Goal: Task Accomplishment & Management: Manage account settings

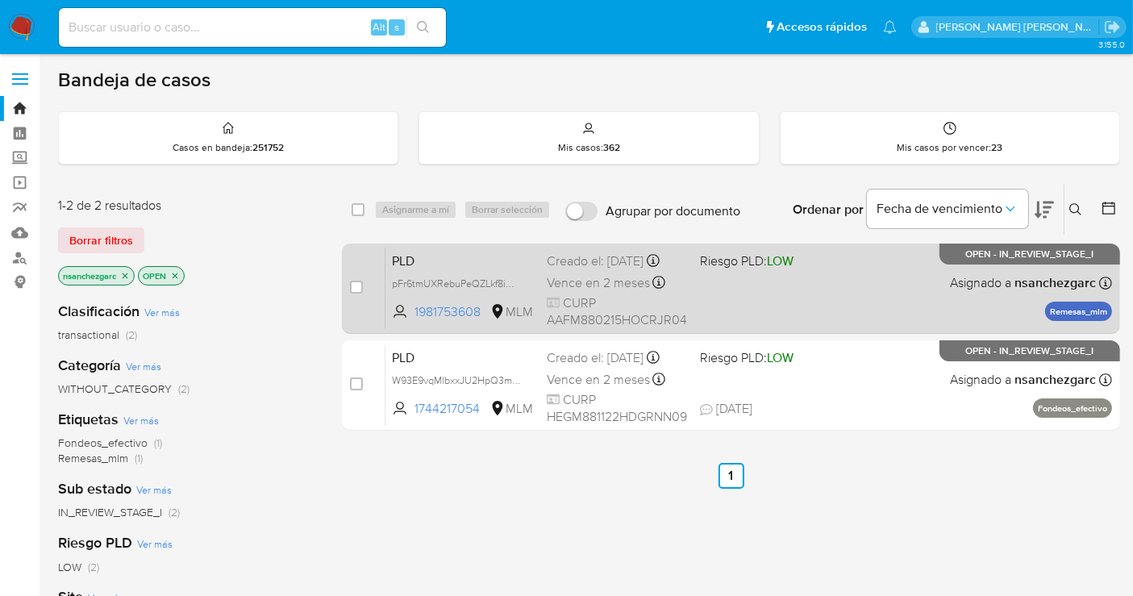
click at [555, 292] on span "Vence en 2 meses" at bounding box center [598, 283] width 103 height 18
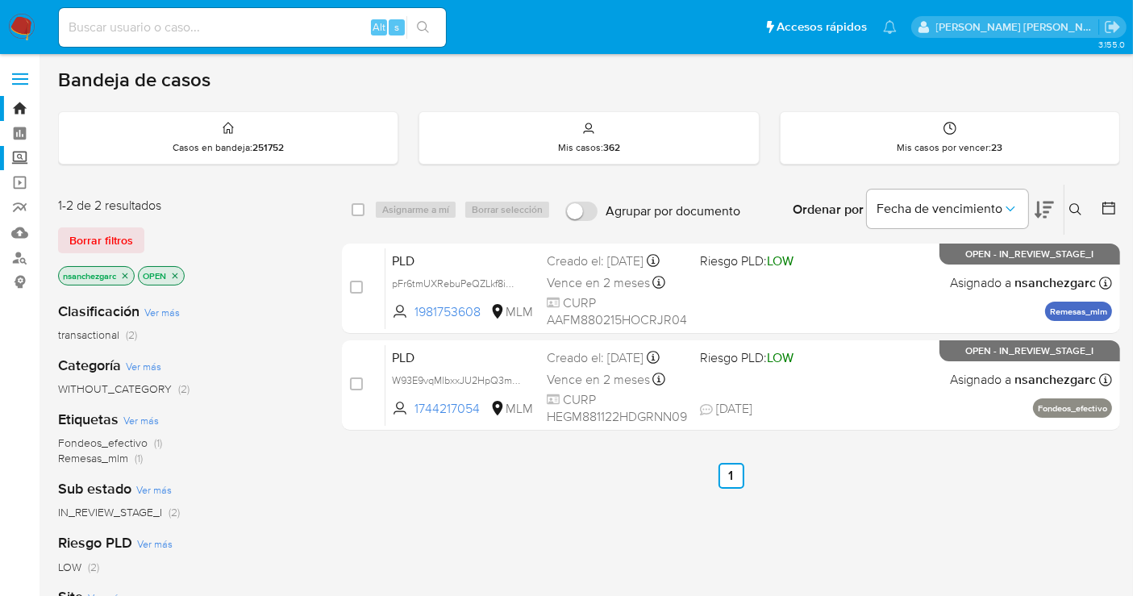
click at [18, 151] on label "Screening" at bounding box center [96, 158] width 192 height 25
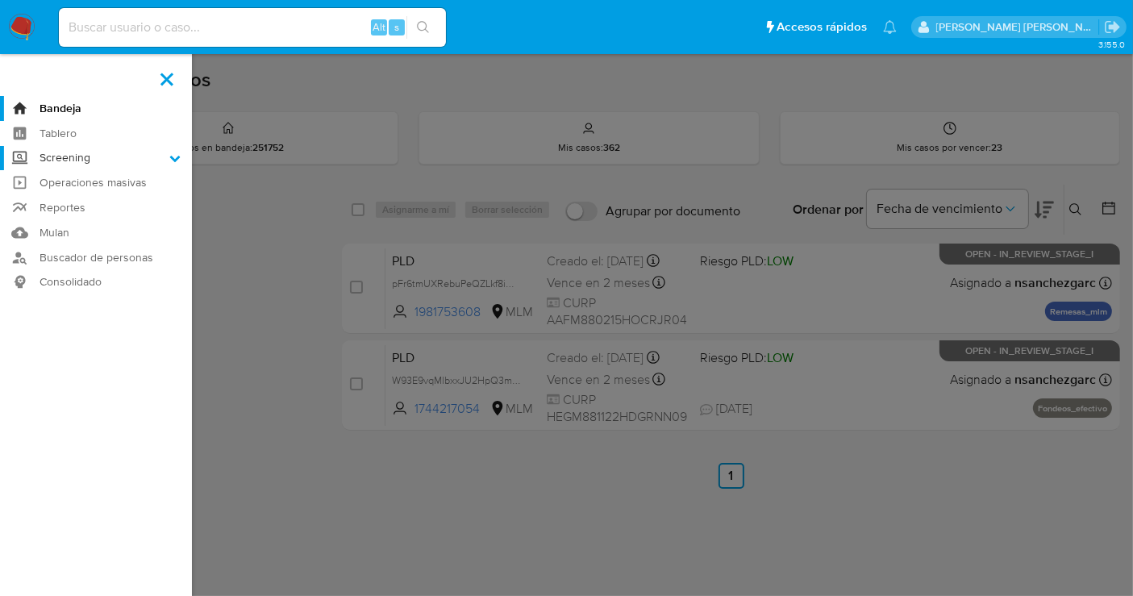
click at [0, 0] on input "Screening" at bounding box center [0, 0] width 0 height 0
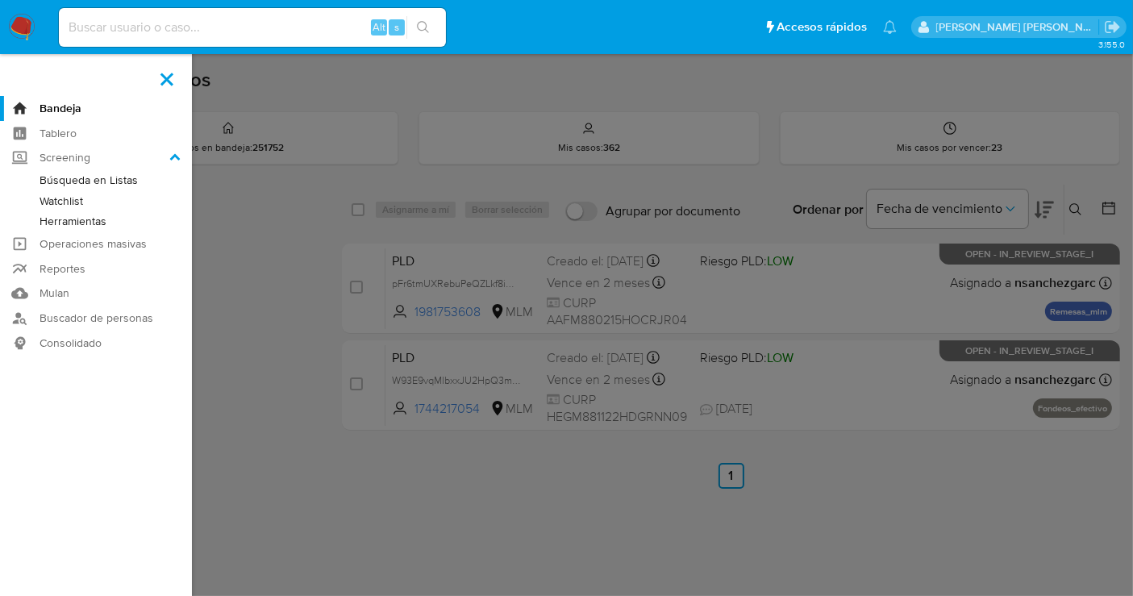
click at [72, 219] on link "Herramientas" at bounding box center [96, 221] width 192 height 20
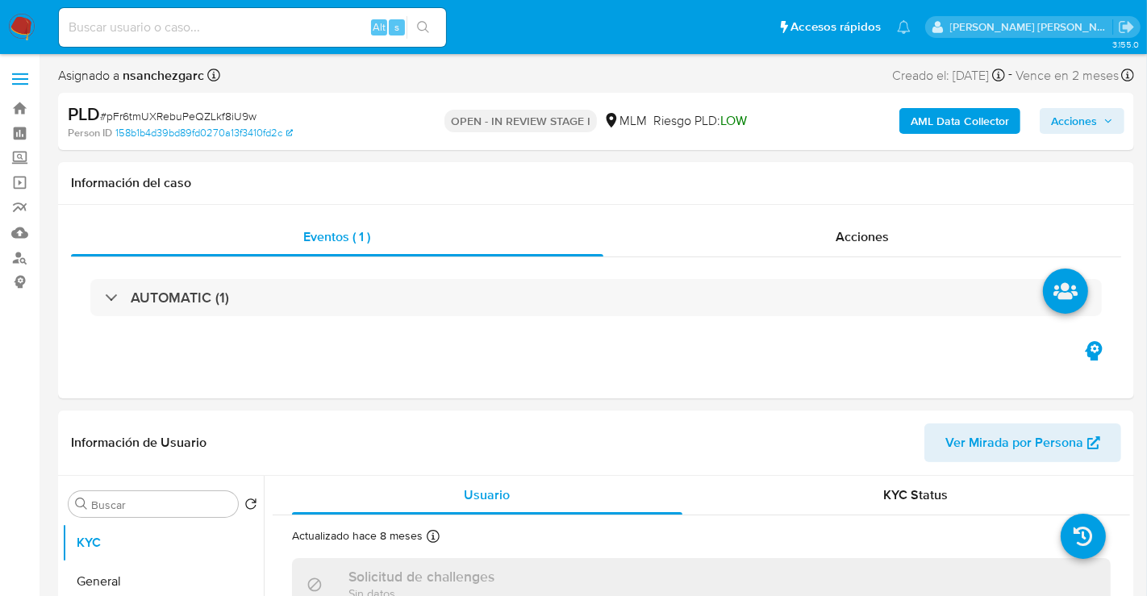
select select "10"
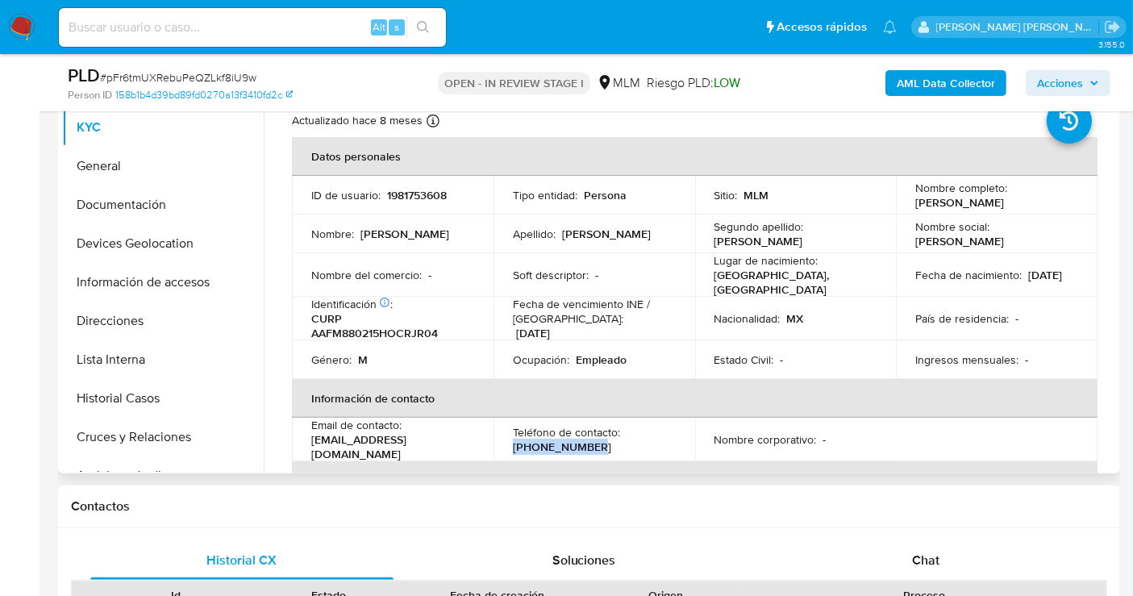
drag, startPoint x: 591, startPoint y: 441, endPoint x: 498, endPoint y: 440, distance: 92.8
click at [498, 440] on td "Teléfono de contacto : (951) 3470971" at bounding box center [595, 440] width 202 height 44
copy p "(951) 3470971"
click at [110, 324] on button "Direcciones" at bounding box center [156, 321] width 189 height 39
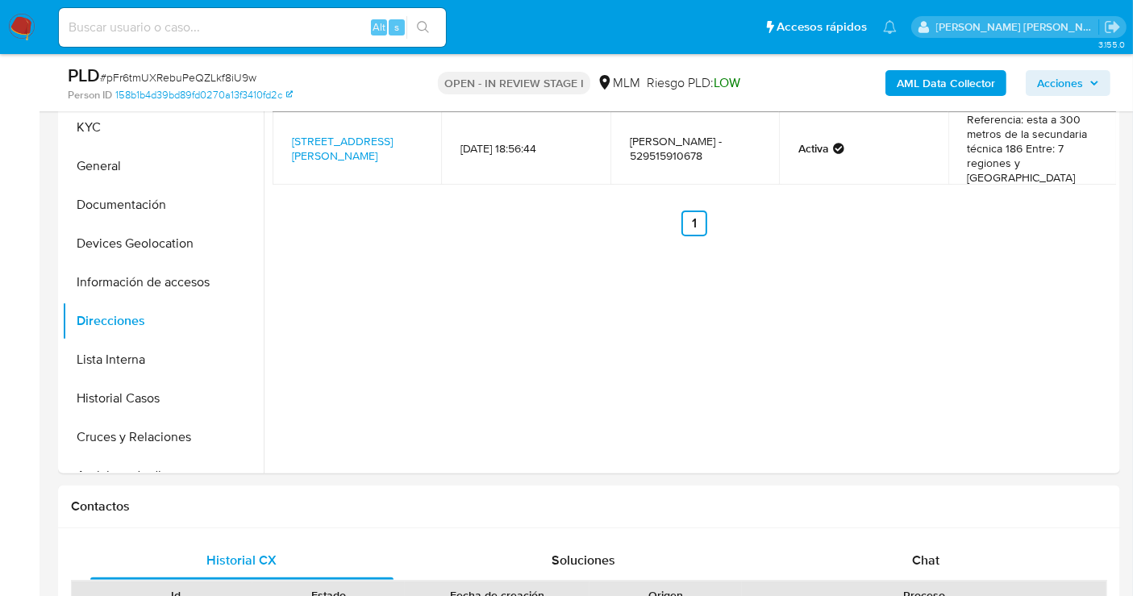
scroll to position [716, 0]
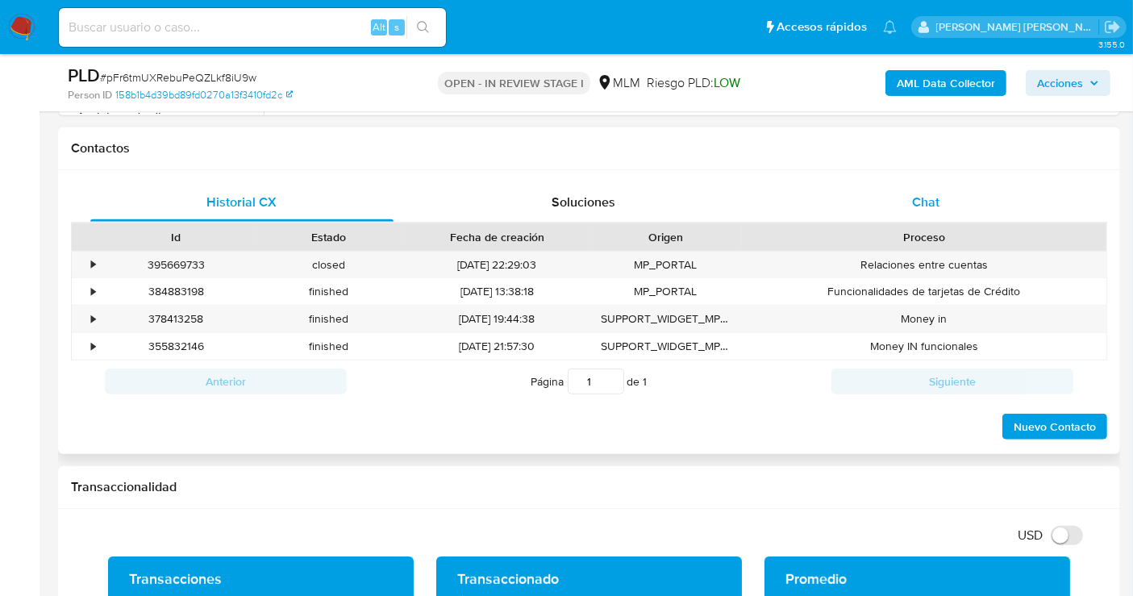
click at [935, 202] on span "Chat" at bounding box center [925, 202] width 27 height 19
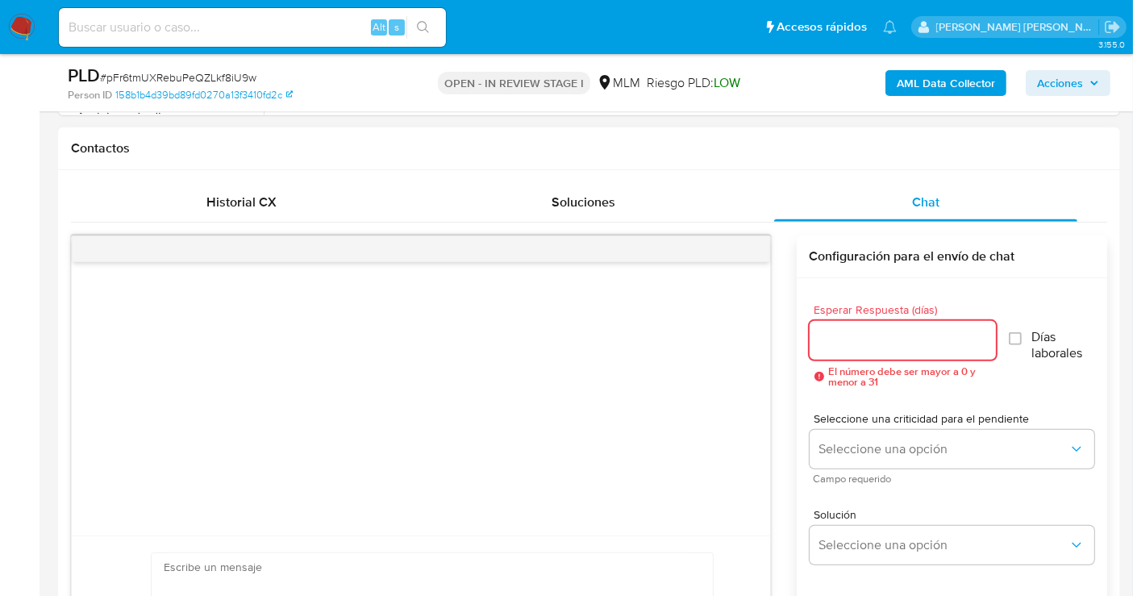
click at [865, 339] on input "Esperar Respuesta (días)" at bounding box center [903, 340] width 186 height 21
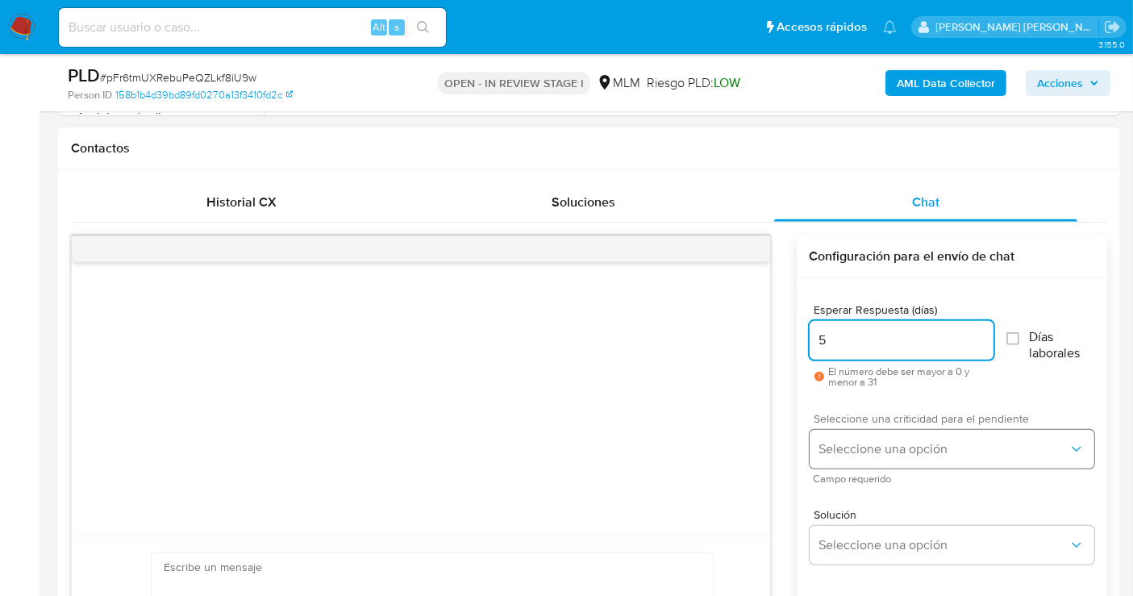
type input "5"
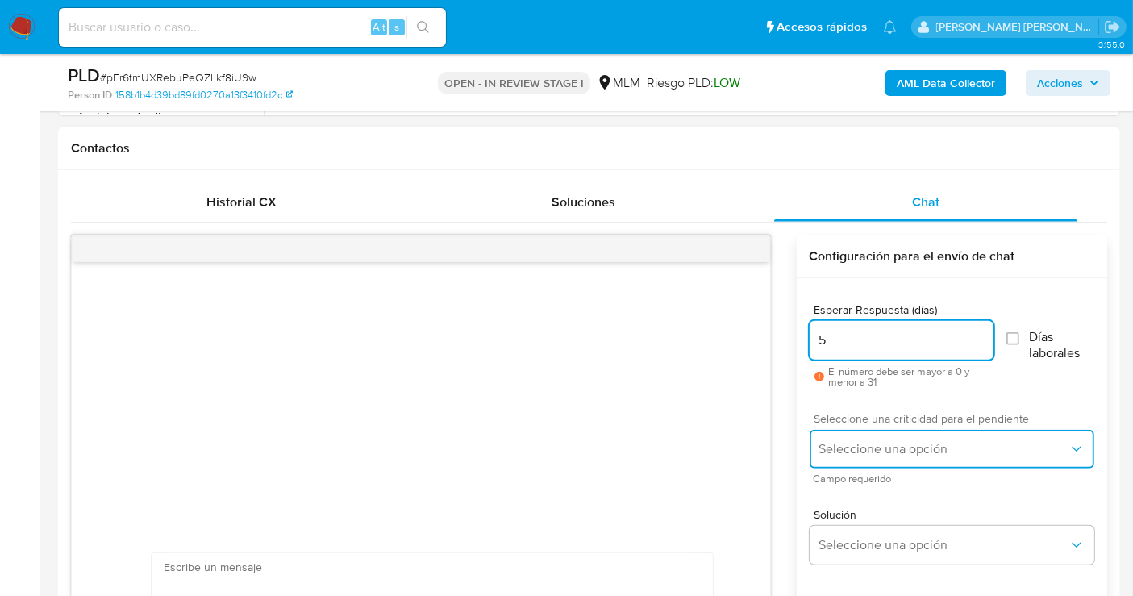
click at [869, 444] on span "Seleccione una opción" at bounding box center [943, 449] width 249 height 16
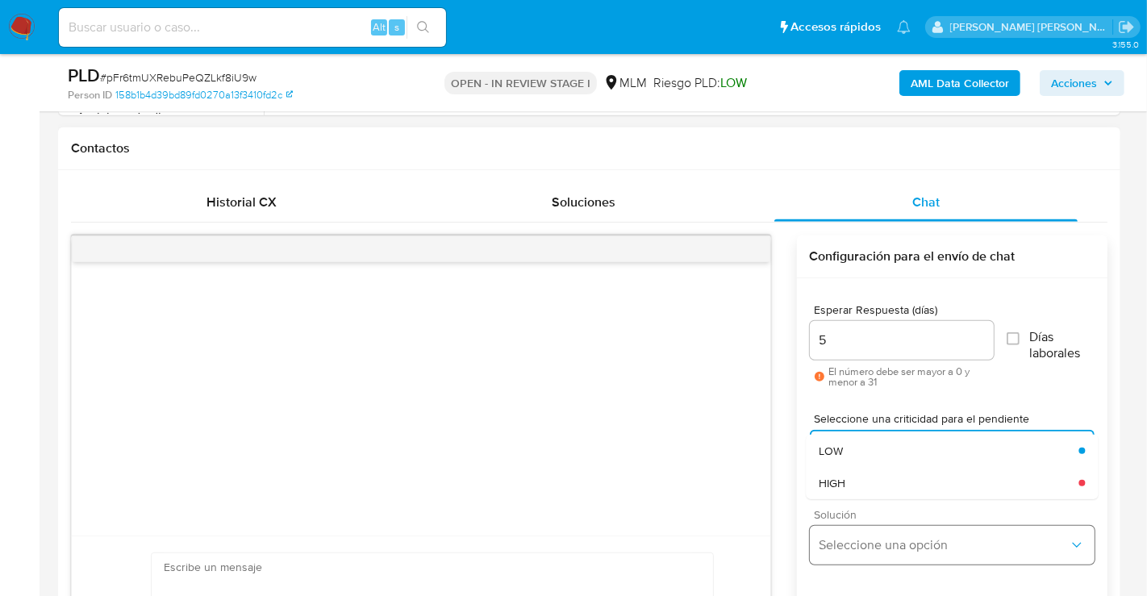
drag, startPoint x: 852, startPoint y: 477, endPoint x: 862, endPoint y: 543, distance: 66.0
click at [853, 480] on div "HIGH" at bounding box center [949, 483] width 260 height 32
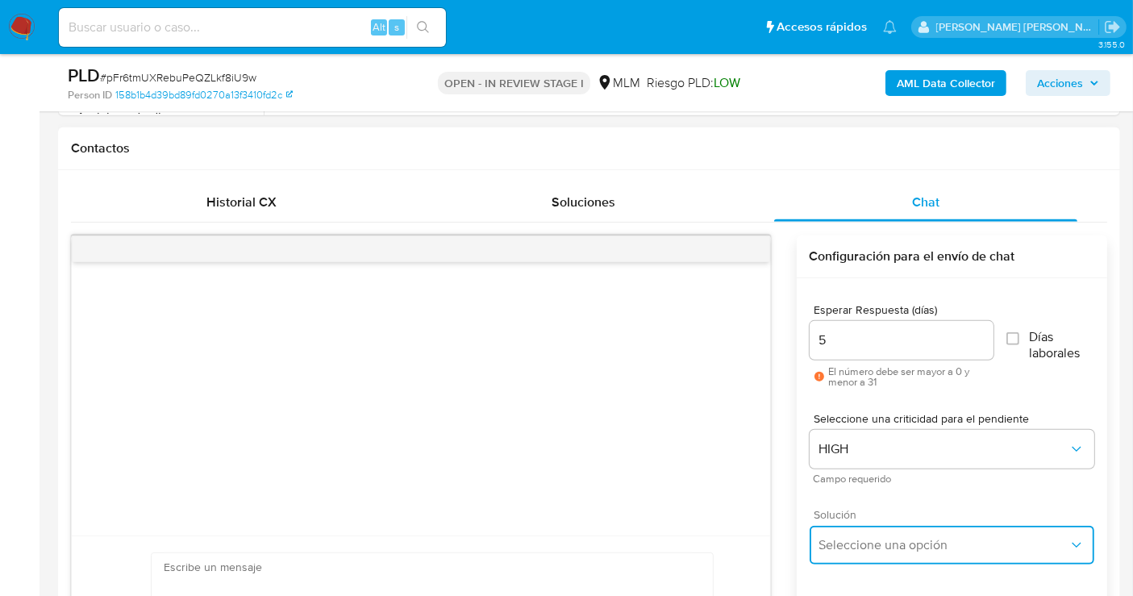
click at [855, 550] on span "Seleccione una opción" at bounding box center [943, 545] width 249 height 16
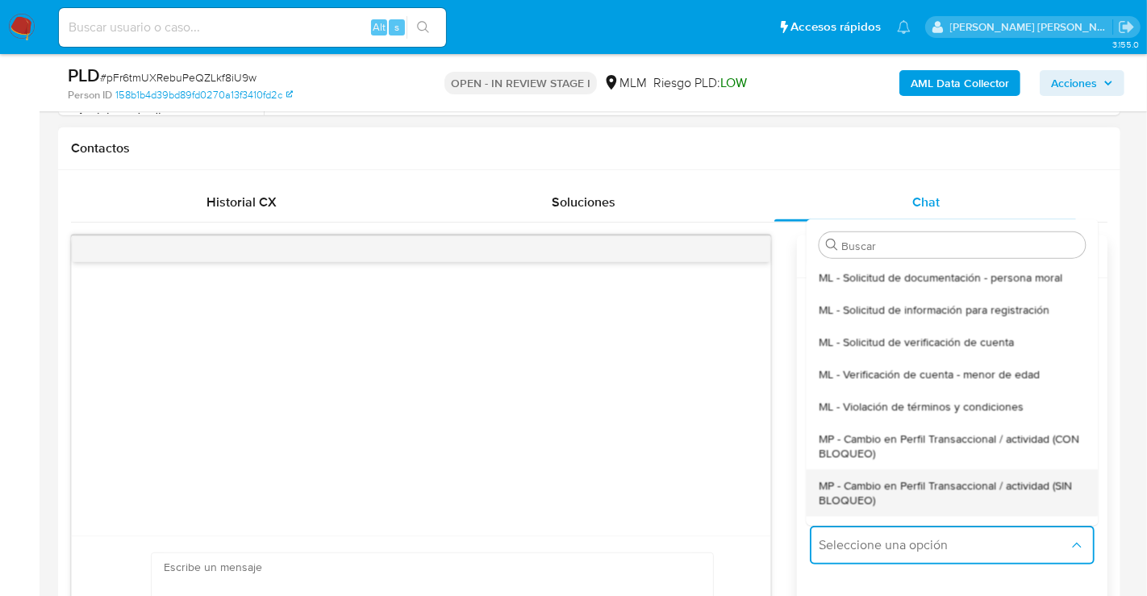
click at [856, 495] on span "MP - Cambio en Perfil Transaccional / actividad (SIN BLOQUEO)" at bounding box center [952, 491] width 266 height 29
type textarea "Estimado ,Te comunicamos que se ha identificado un cambio en el uso habitual de…"
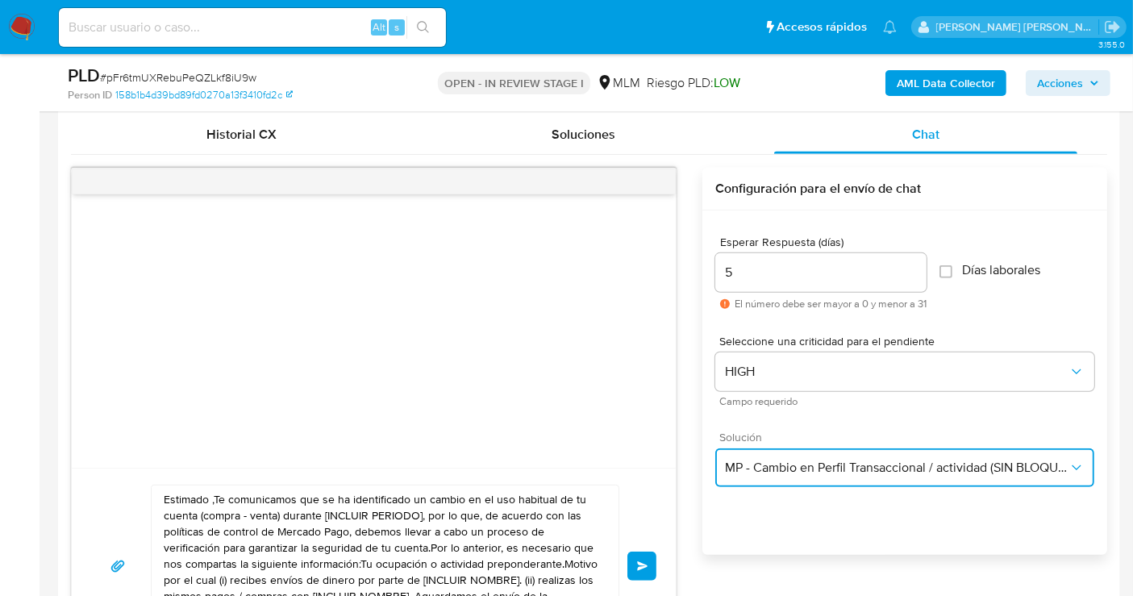
scroll to position [807, 0]
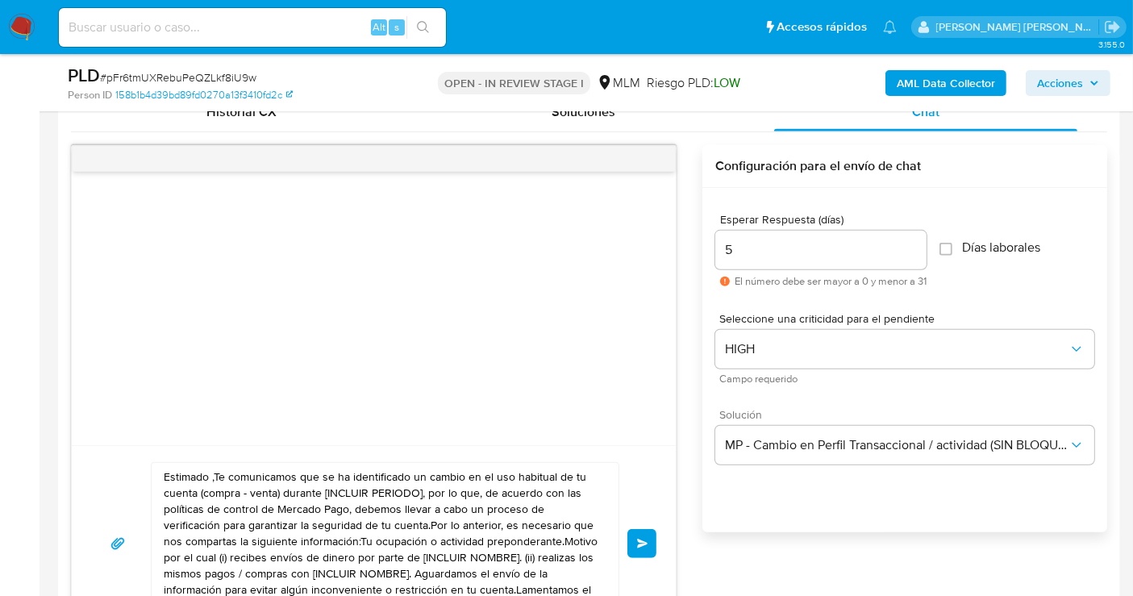
click at [333, 538] on textarea "Estimado ,Te comunicamos que se ha identificado un cambio en el uso habitual de…" at bounding box center [381, 543] width 435 height 161
paste textarea "cliente se ha identificado un cambio en el uso habitual de tu cuenta para garan…"
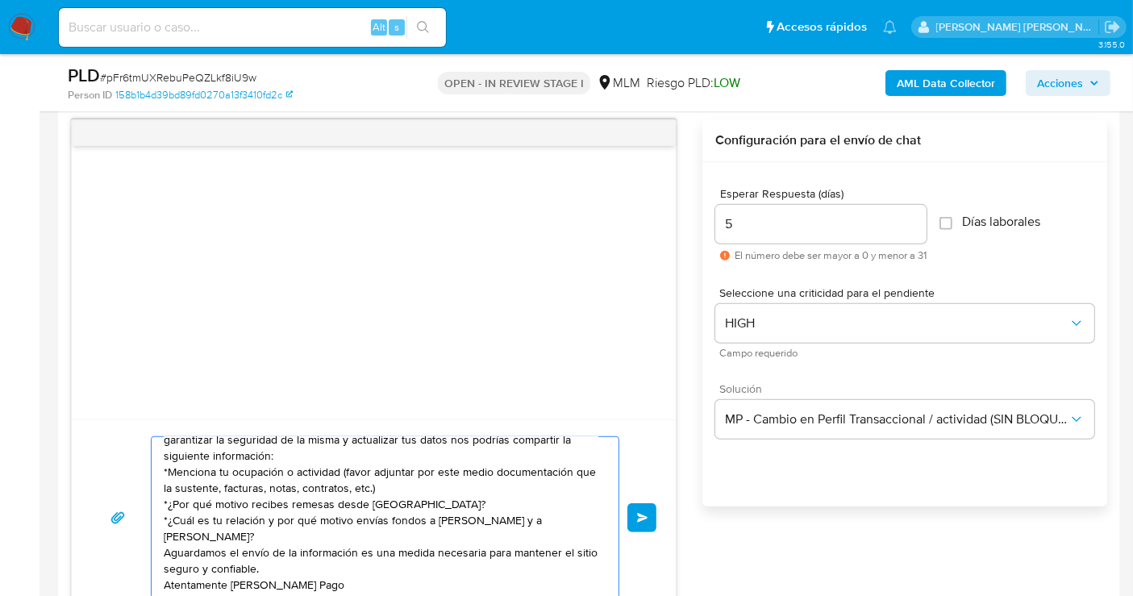
scroll to position [27, 0]
type textarea "Estimado cliente se ha identificado un cambio en el uso habitual de tu cuenta p…"
click at [637, 513] on span "Enviar" at bounding box center [642, 518] width 11 height 10
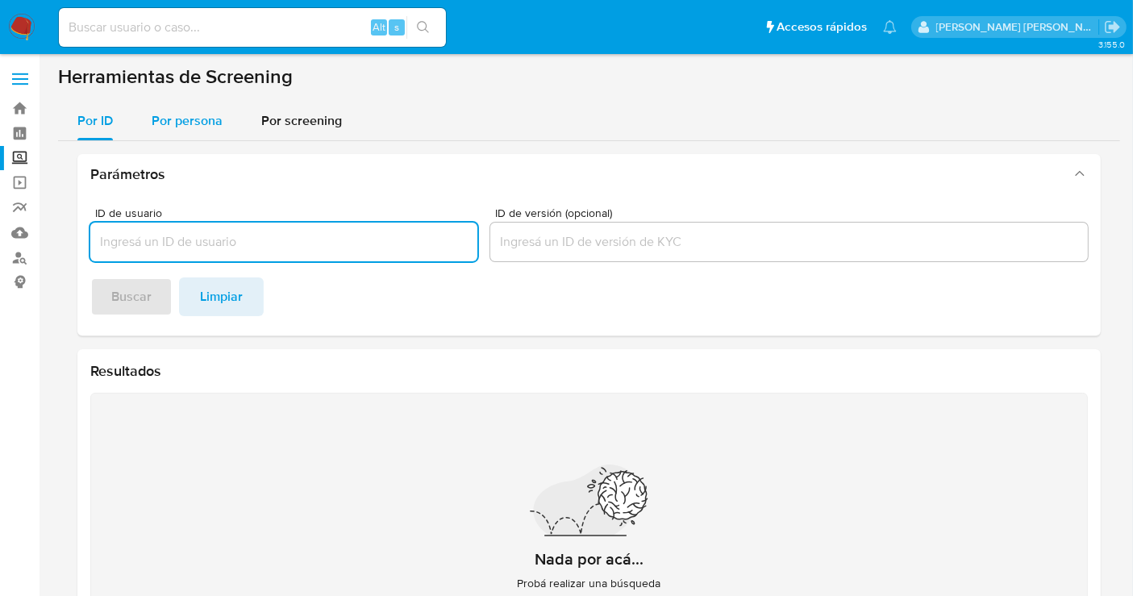
click at [211, 119] on span "Por persona" at bounding box center [187, 120] width 71 height 19
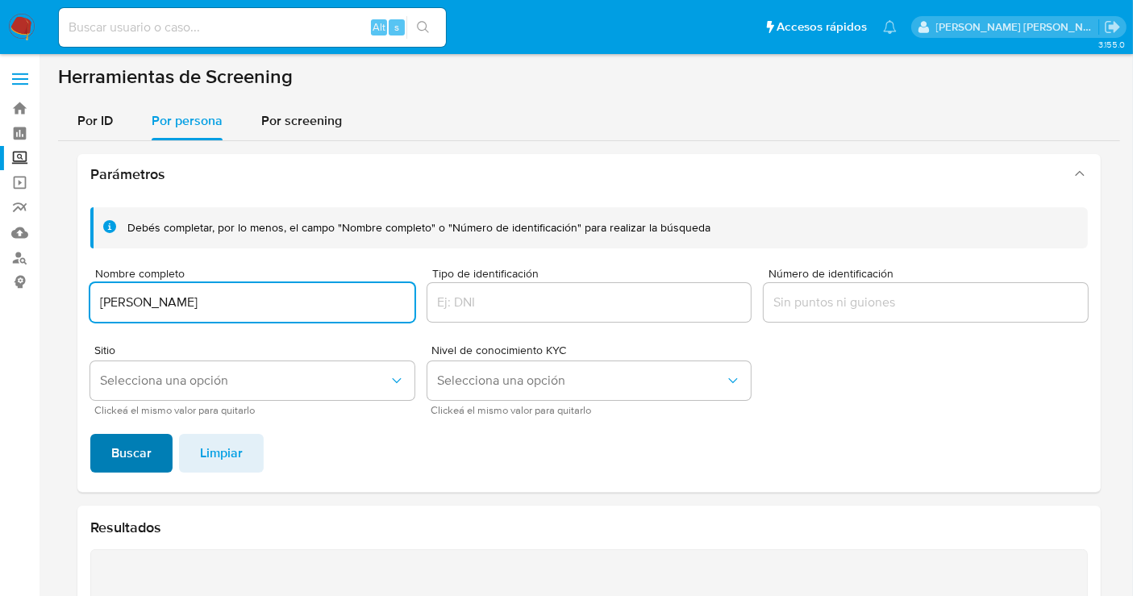
click at [130, 450] on span "Buscar" at bounding box center [131, 453] width 40 height 35
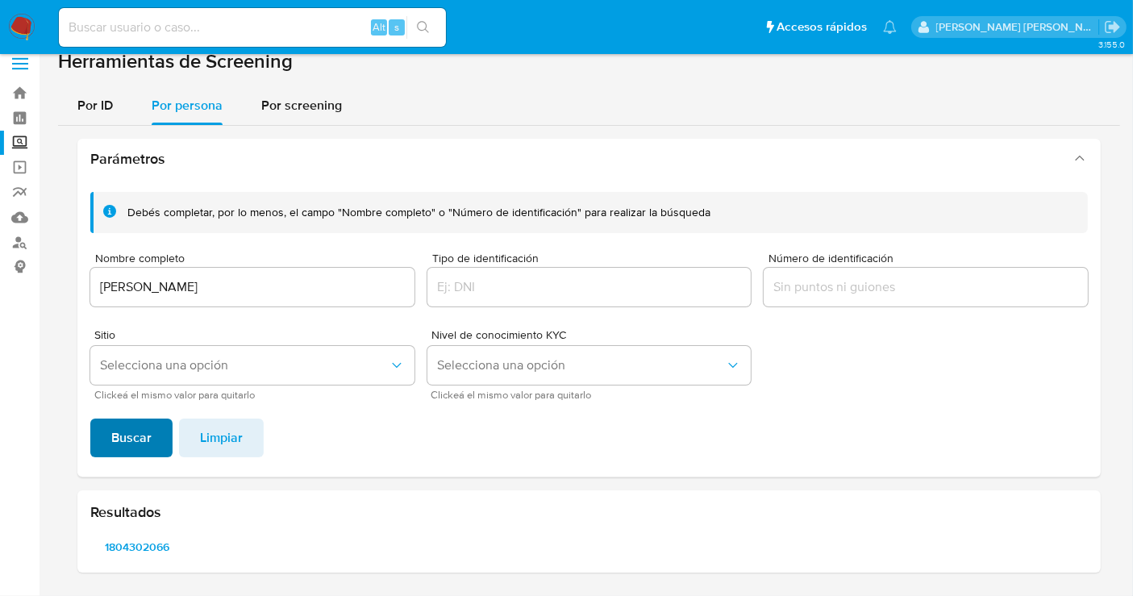
scroll to position [14, 0]
click at [135, 548] on span "1804302066" at bounding box center [138, 548] width 72 height 23
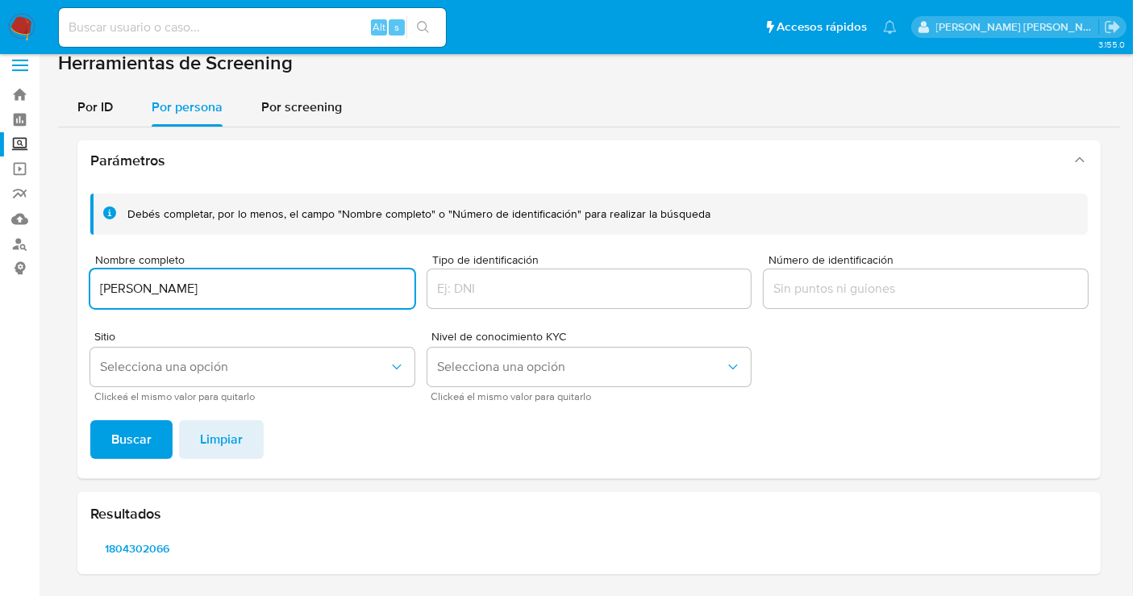
click at [186, 289] on input "GEMMA HERNANDEZ MARTINEZ" at bounding box center [252, 288] width 324 height 21
type input "TEODULO ORTIZ AMADOR"
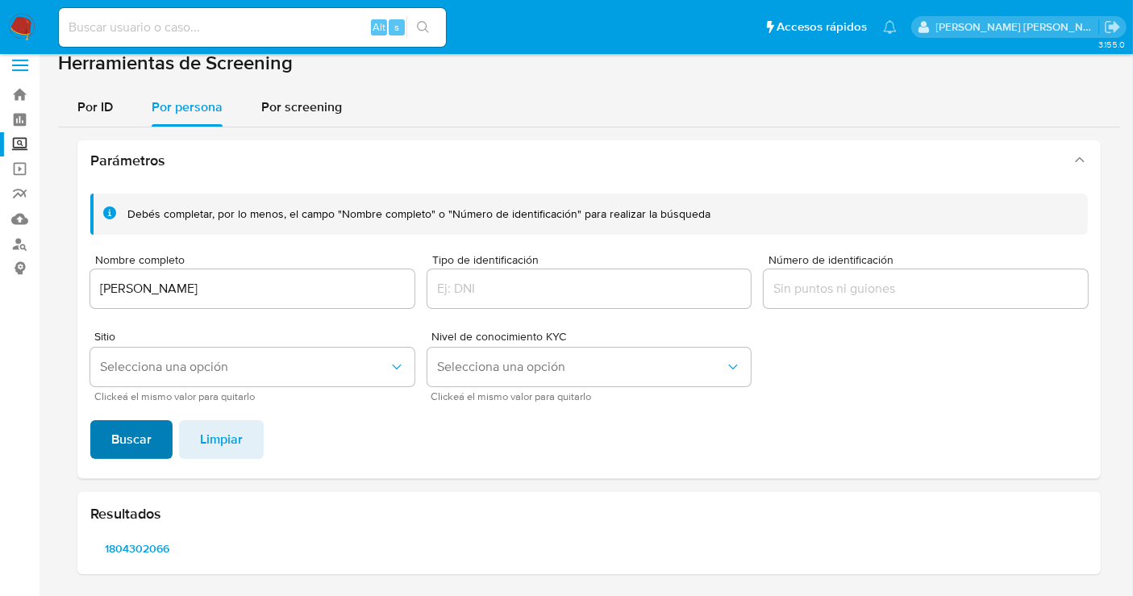
click at [149, 422] on span "Buscar" at bounding box center [131, 439] width 40 height 35
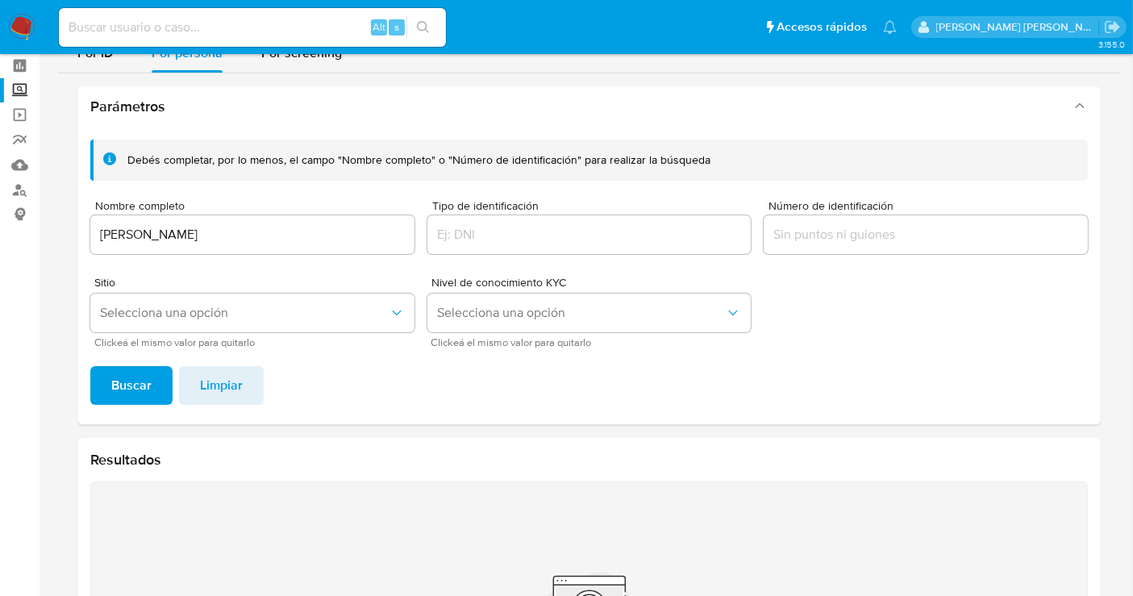
scroll to position [0, 0]
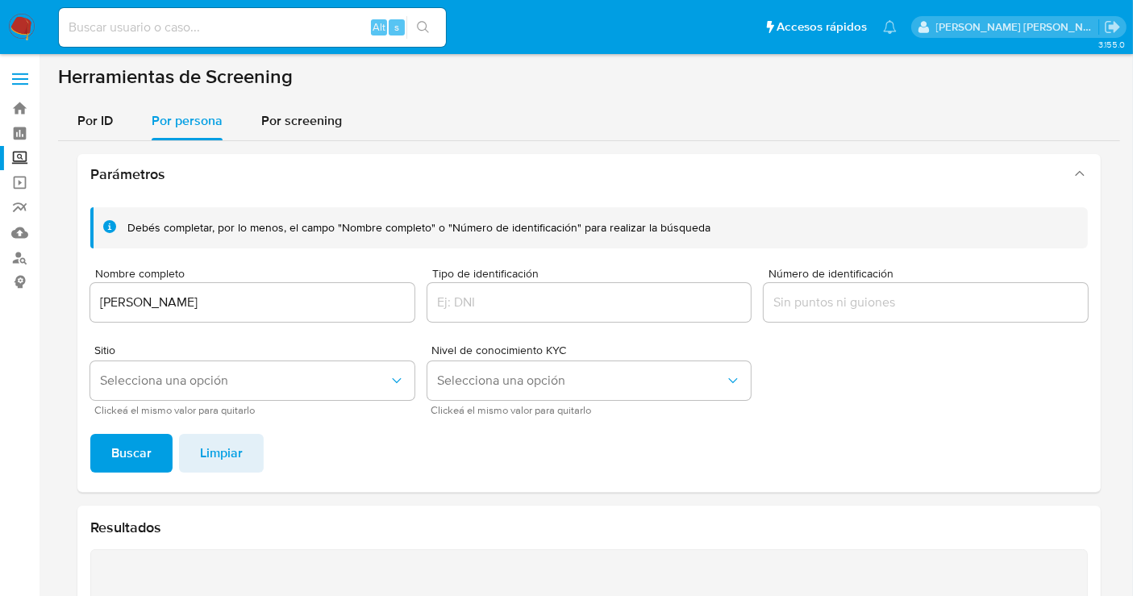
click at [16, 31] on img at bounding box center [21, 27] width 27 height 27
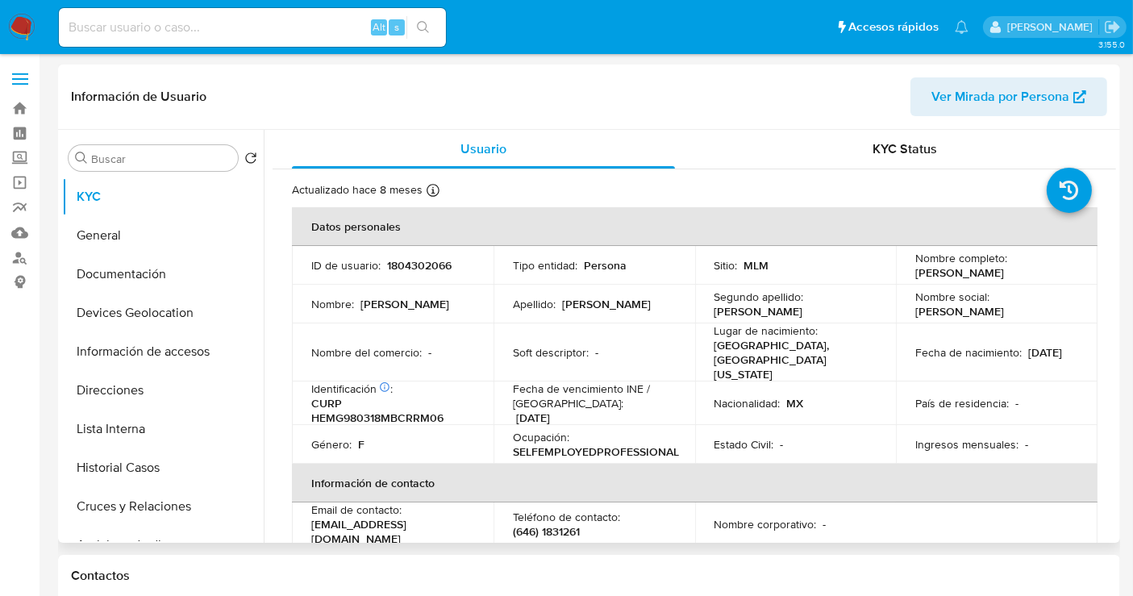
select select "10"
click at [444, 268] on p "1804302066" at bounding box center [419, 265] width 65 height 15
copy p "1804302066"
click at [113, 458] on button "Historial Casos" at bounding box center [156, 467] width 189 height 39
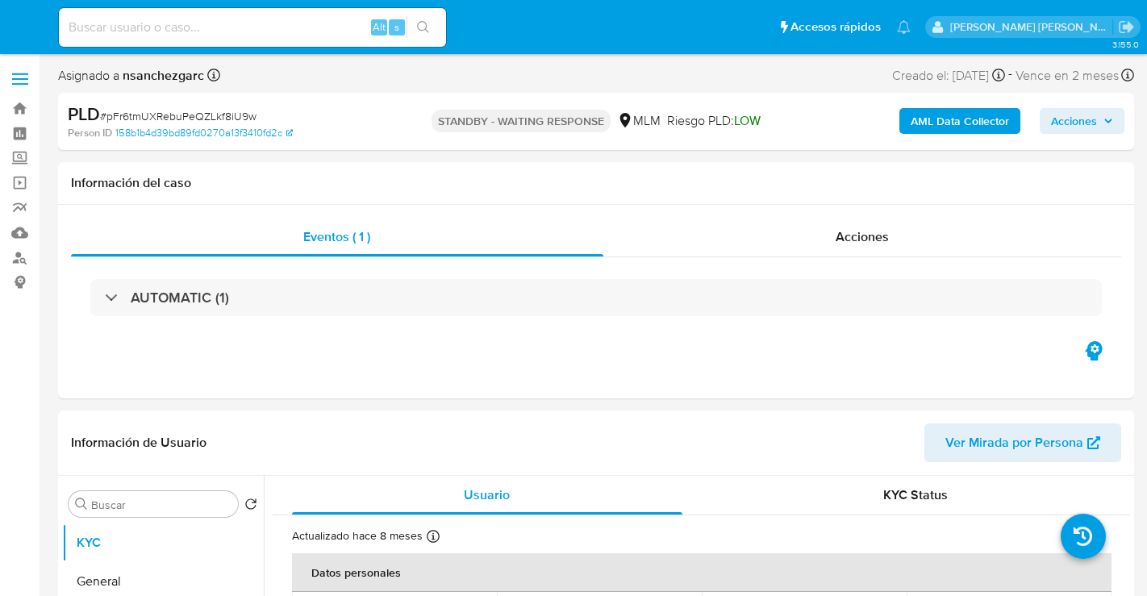
select select "10"
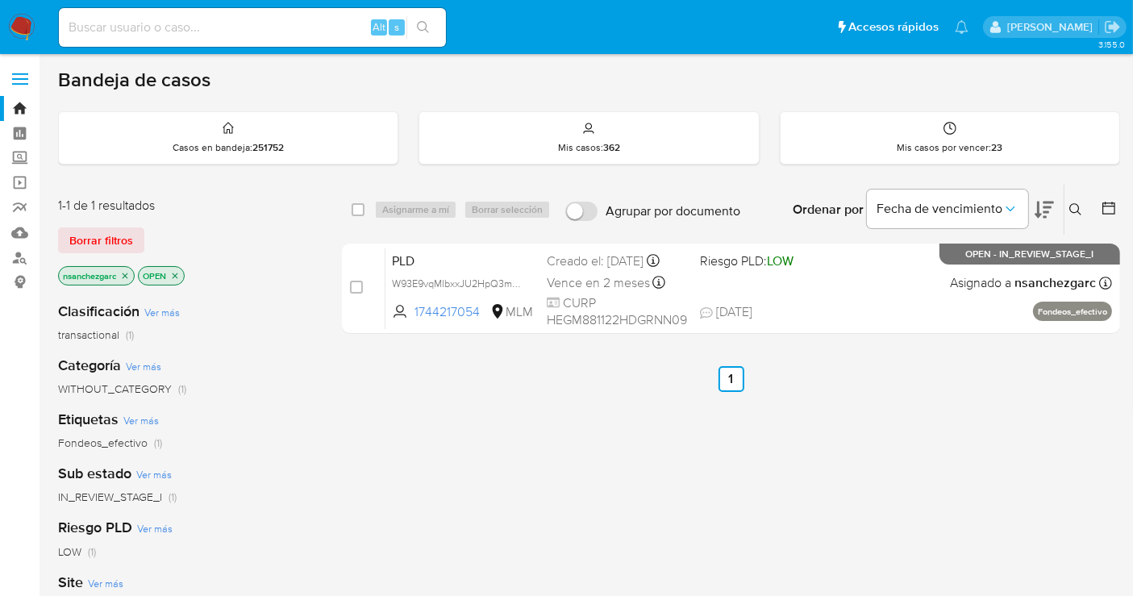
click at [1071, 206] on icon at bounding box center [1075, 209] width 13 height 13
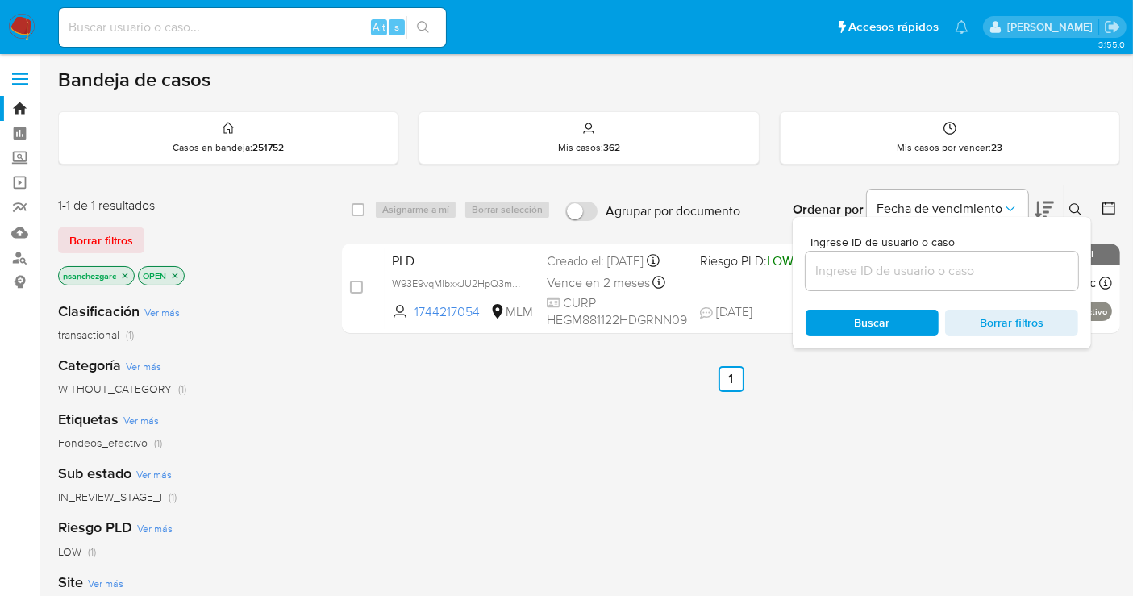
click at [905, 286] on div at bounding box center [942, 271] width 273 height 39
click at [895, 281] on div at bounding box center [942, 271] width 273 height 39
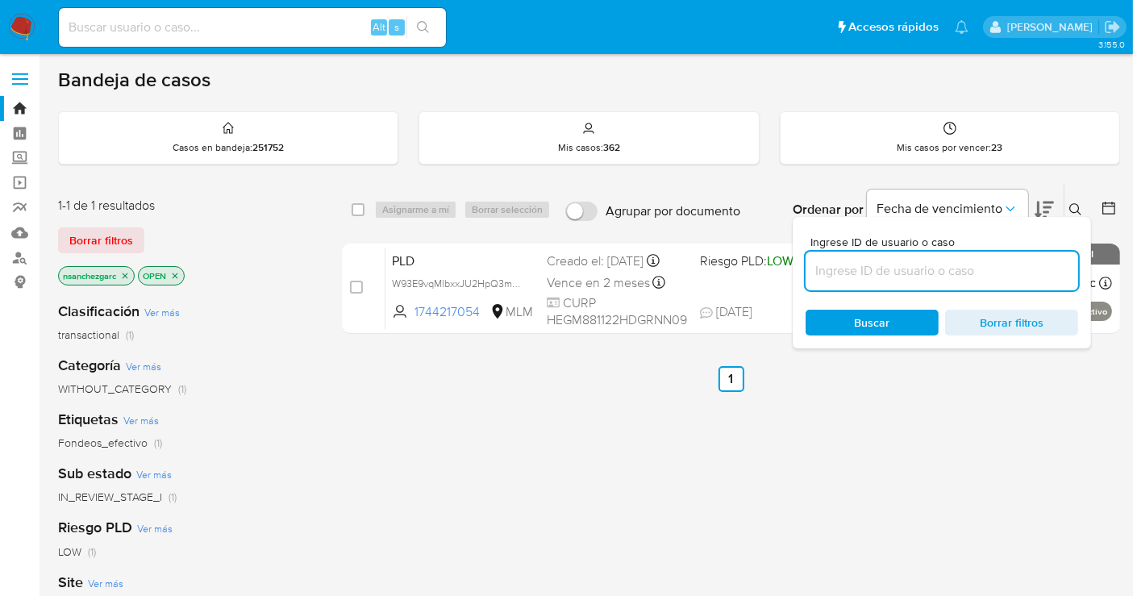
click at [882, 276] on input at bounding box center [942, 271] width 273 height 21
paste input "456379986"
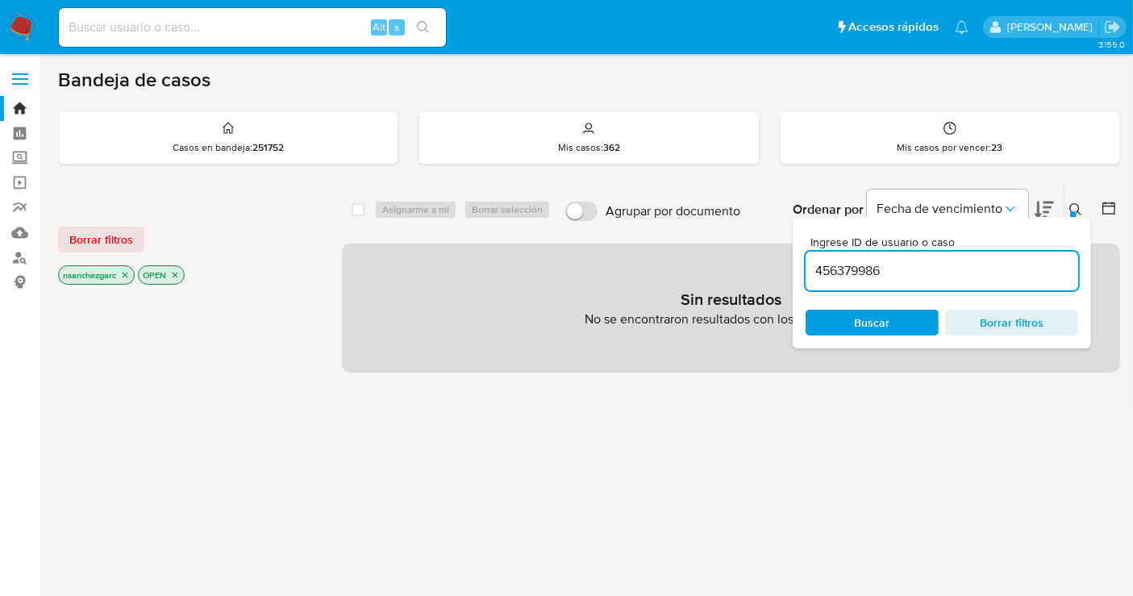
click at [127, 270] on icon "close-filter" at bounding box center [125, 275] width 10 height 10
click at [91, 270] on icon "close-filter" at bounding box center [95, 275] width 10 height 10
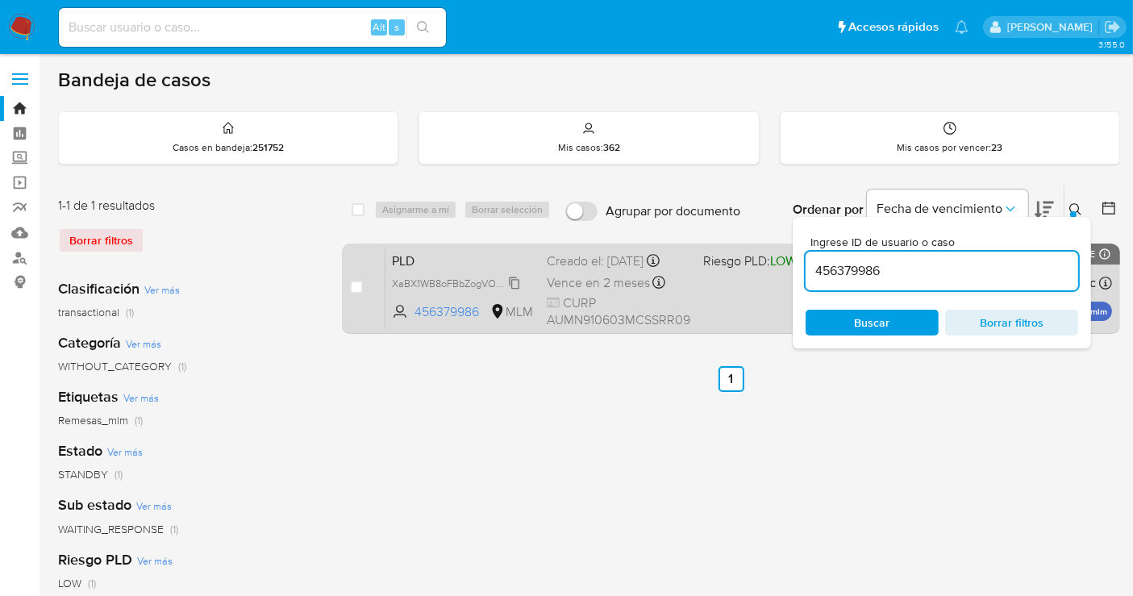
click at [516, 281] on span "XaBX1WB8oFBbZogVOzSCargT" at bounding box center [462, 282] width 141 height 18
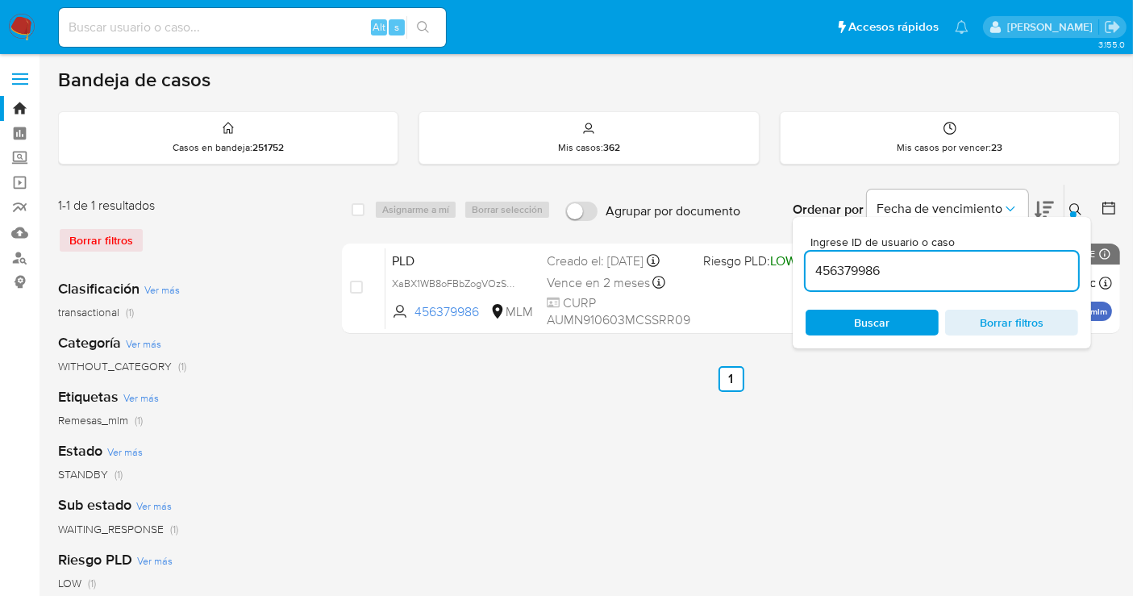
click at [840, 268] on input "456379986" at bounding box center [942, 271] width 273 height 21
paste input "1981753608"
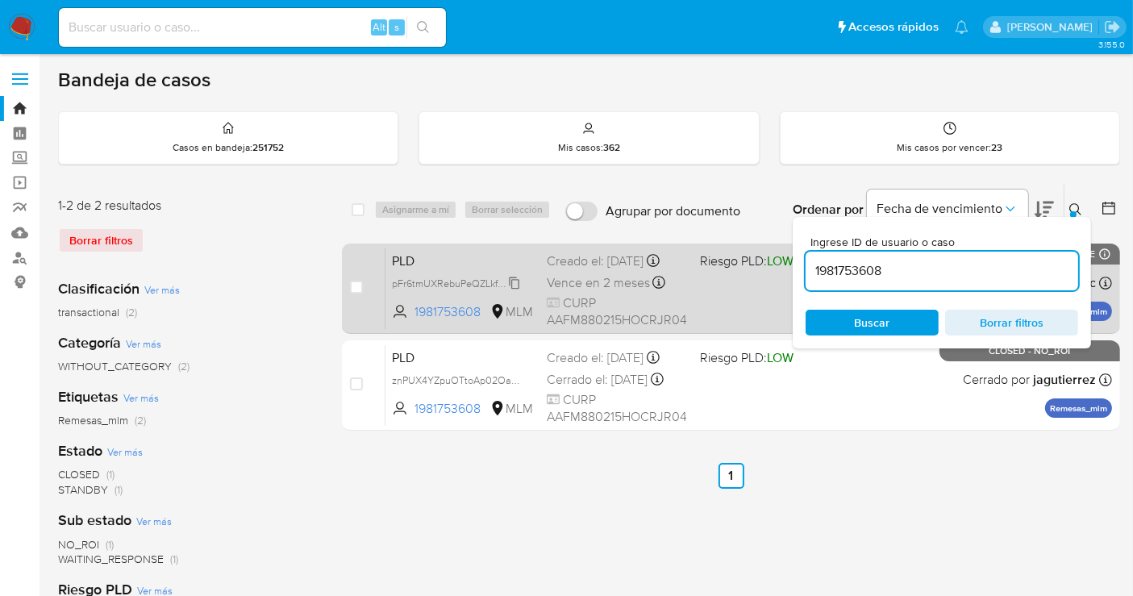
click at [519, 291] on span "pFr6tmUXRebuPeQZLkf8iU9w" at bounding box center [459, 282] width 134 height 18
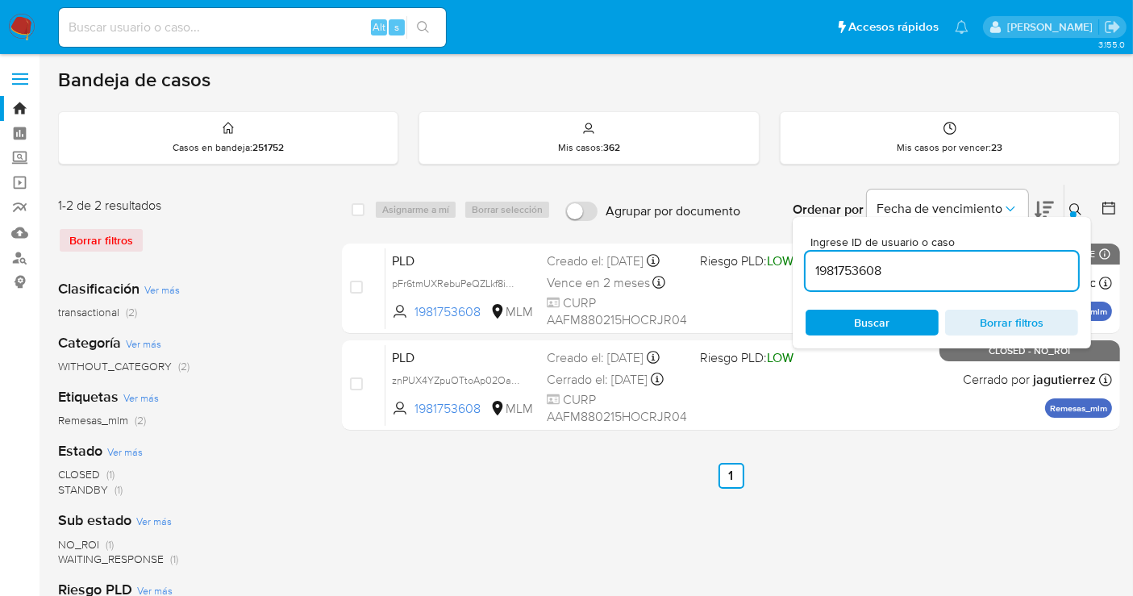
click at [836, 270] on input "1981753608" at bounding box center [942, 271] width 273 height 21
paste input "767493689"
type input "767493689"
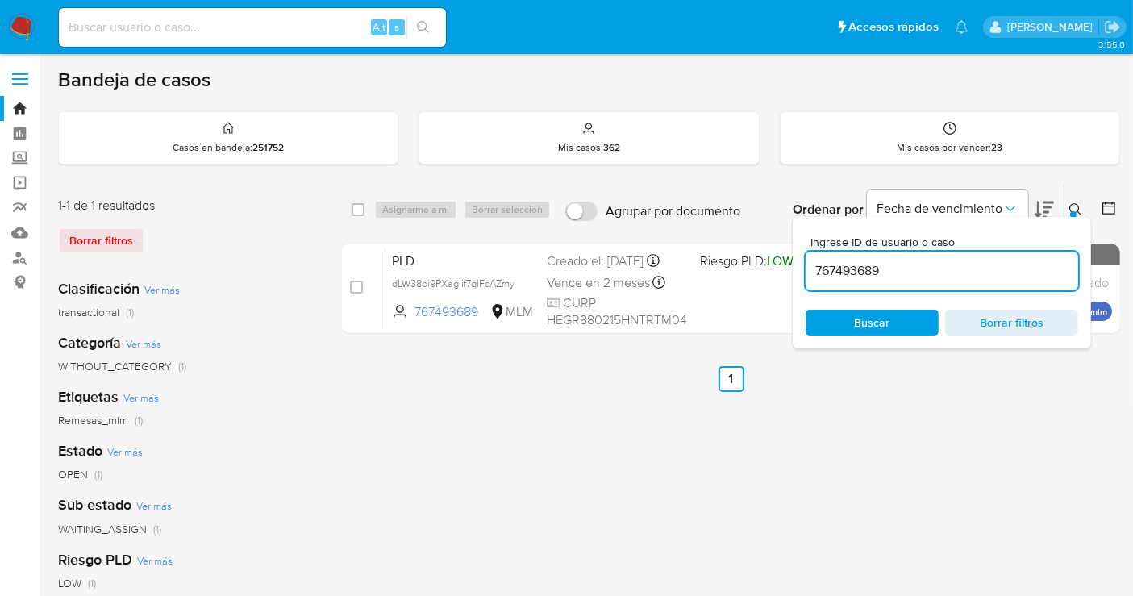
click at [862, 268] on input "767493689" at bounding box center [942, 271] width 273 height 21
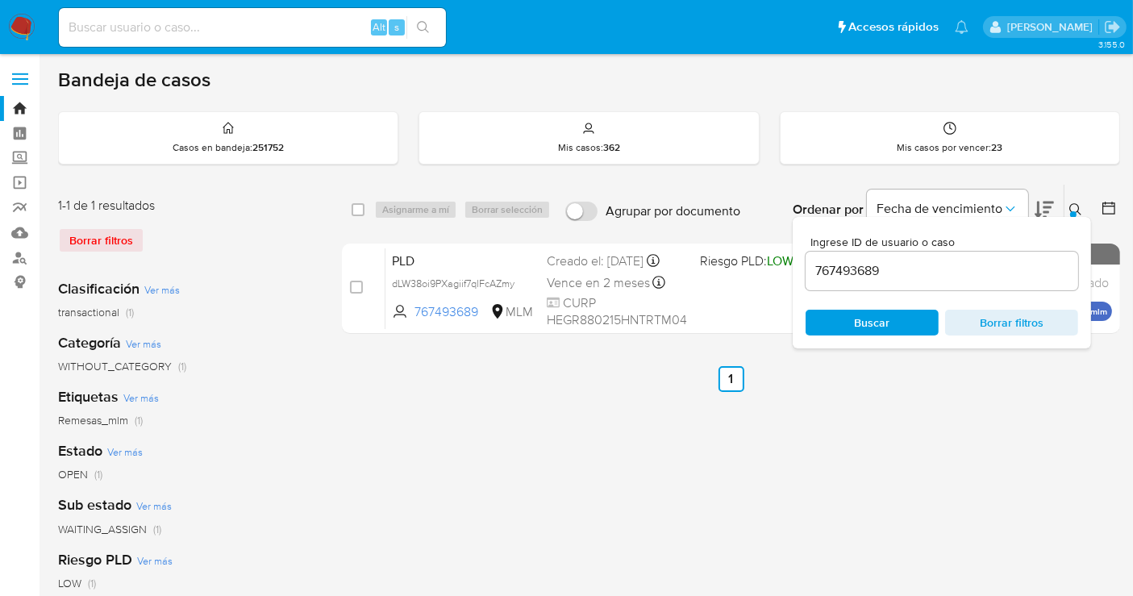
click at [1071, 207] on icon at bounding box center [1075, 209] width 13 height 13
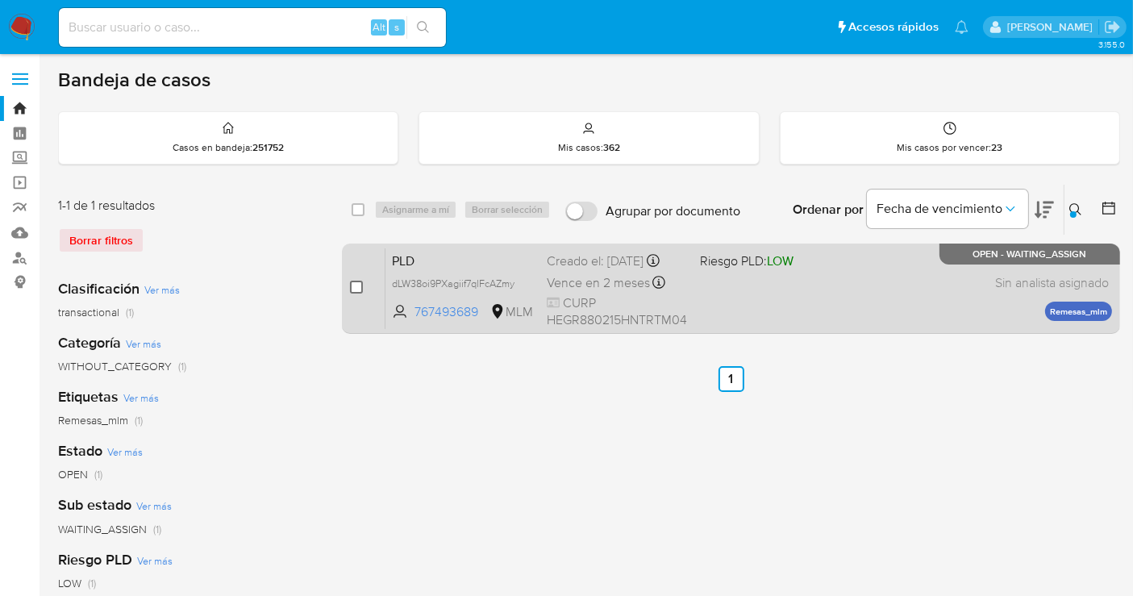
click at [361, 286] on input "checkbox" at bounding box center [356, 287] width 13 height 13
checkbox input "true"
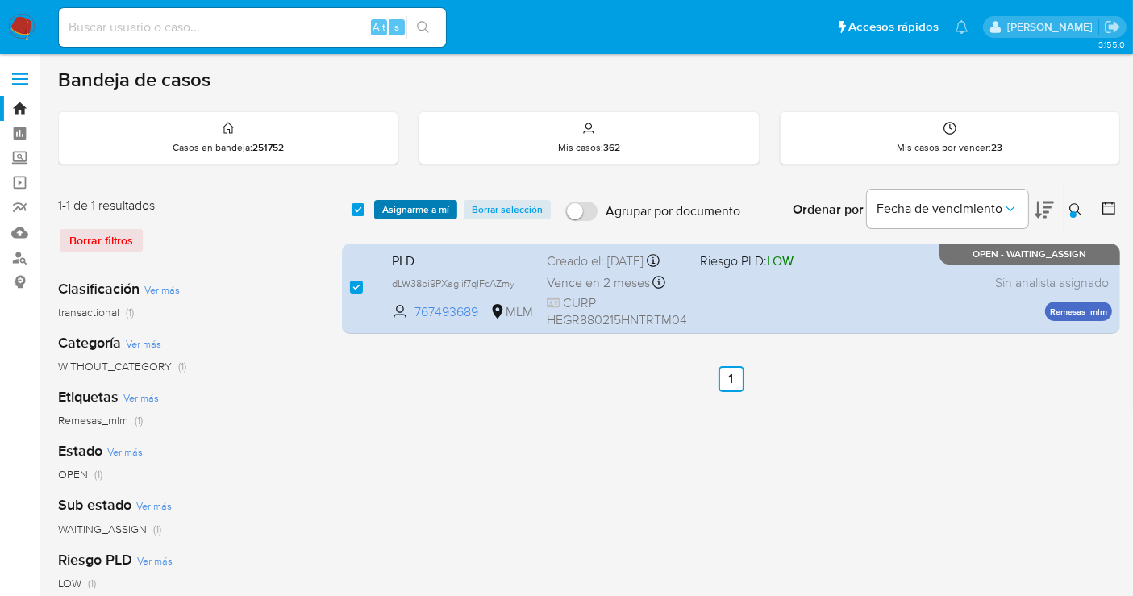
click at [416, 206] on span "Asignarme a mí" at bounding box center [415, 210] width 67 height 16
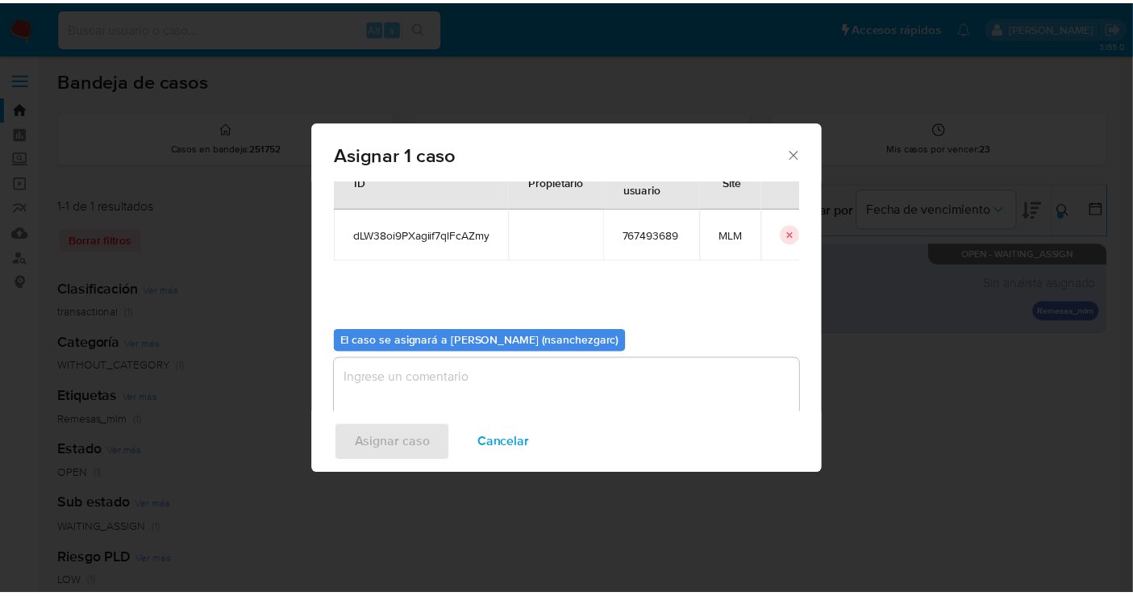
scroll to position [82, 0]
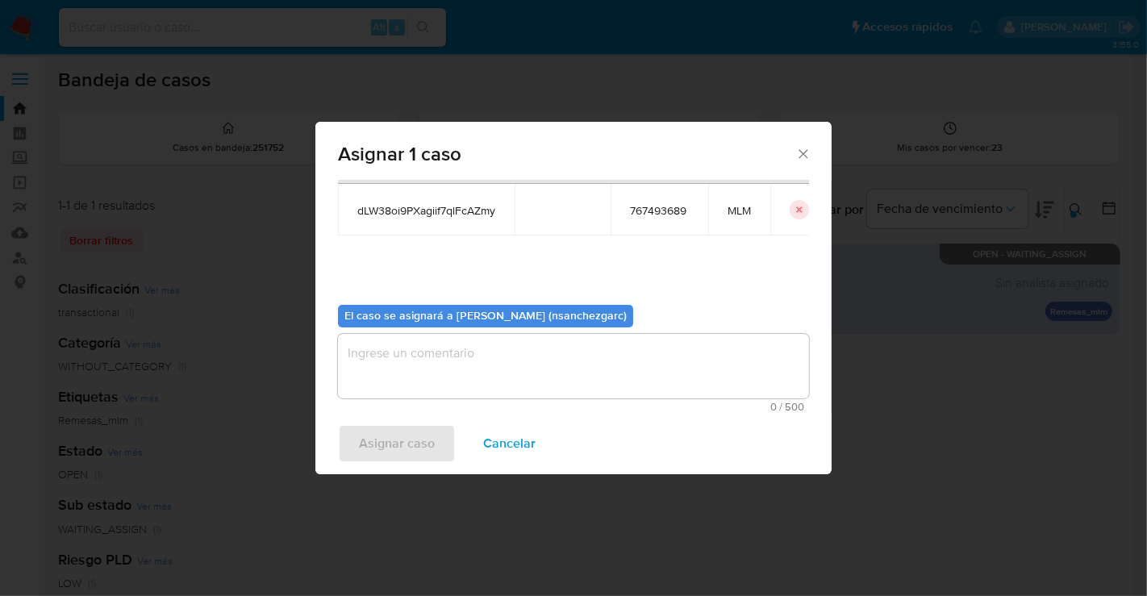
click at [394, 377] on textarea "assign-modal" at bounding box center [573, 366] width 471 height 65
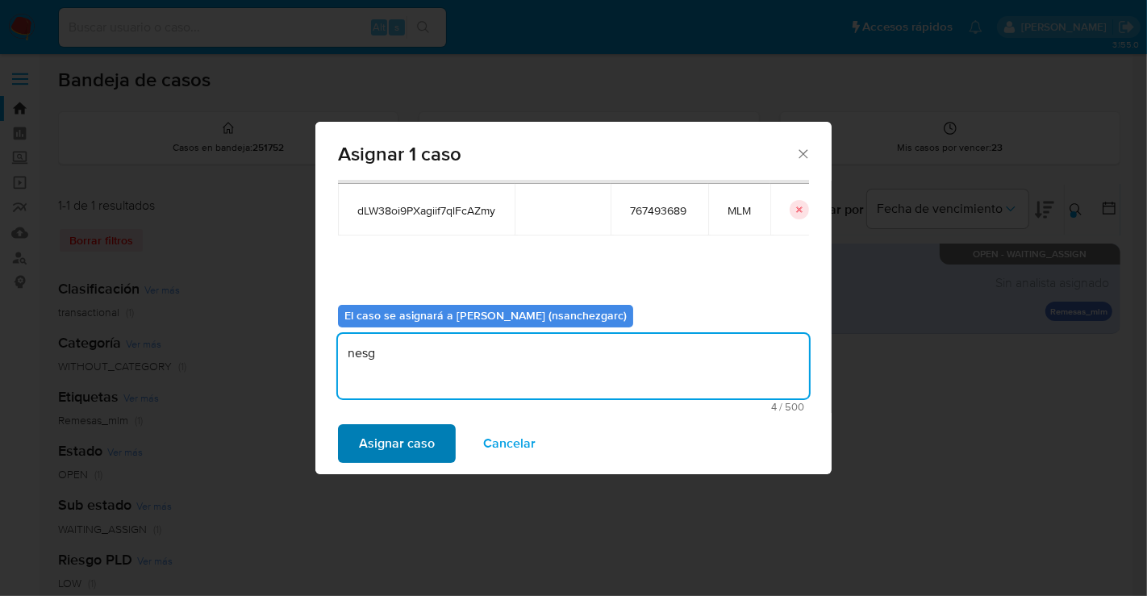
type textarea "nesg"
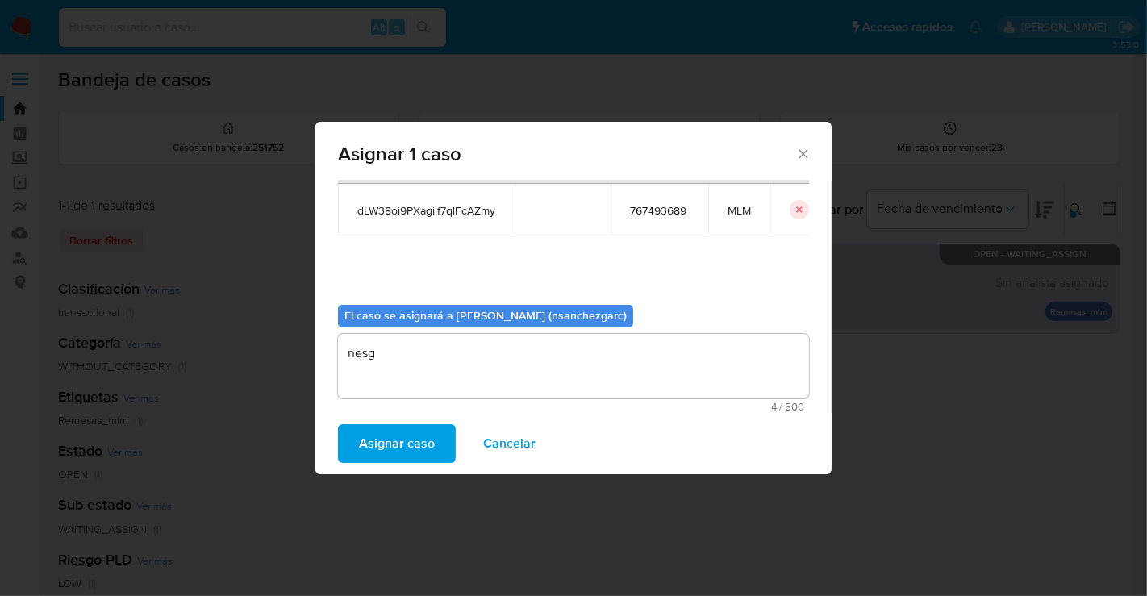
click at [408, 441] on span "Asignar caso" at bounding box center [397, 443] width 76 height 35
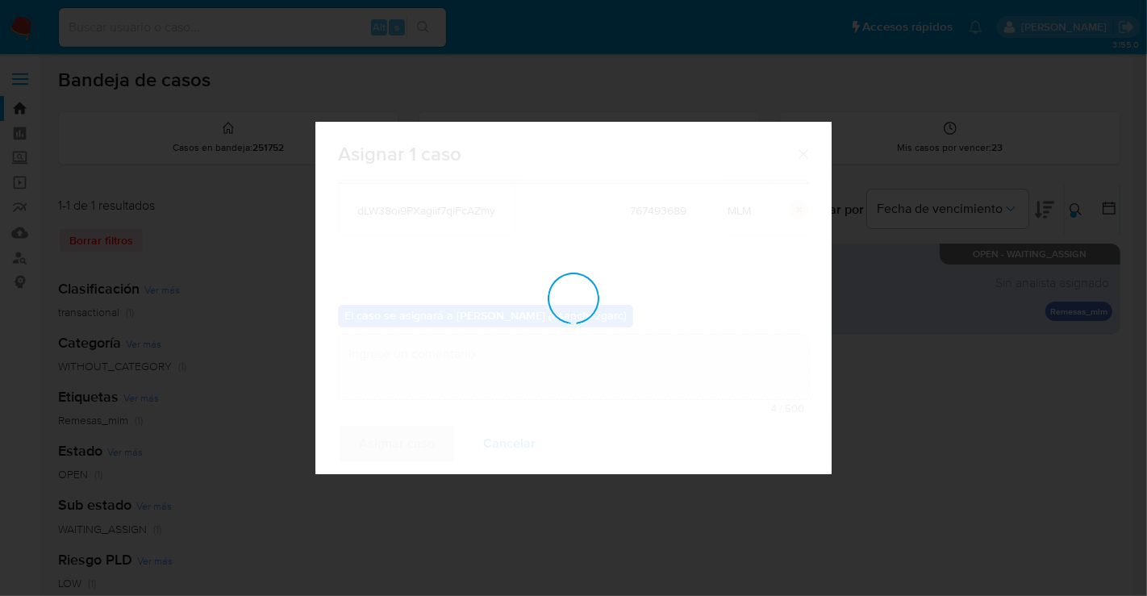
checkbox input "false"
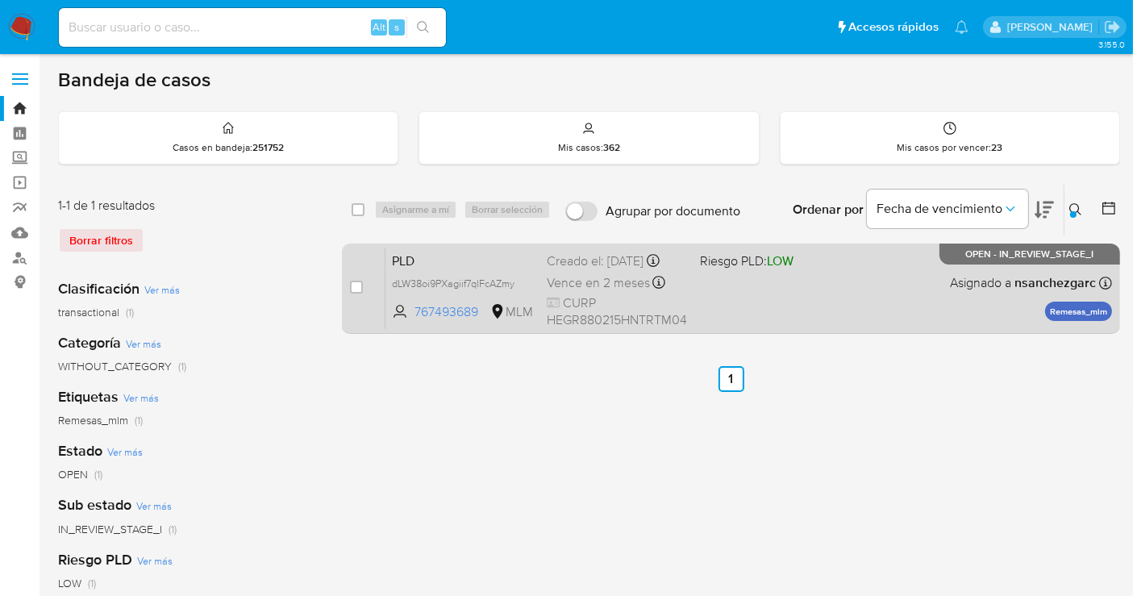
click at [577, 270] on div "Creado el: 12/08/2025 Creado el: 12/08/2025 02:07:46" at bounding box center [617, 261] width 140 height 18
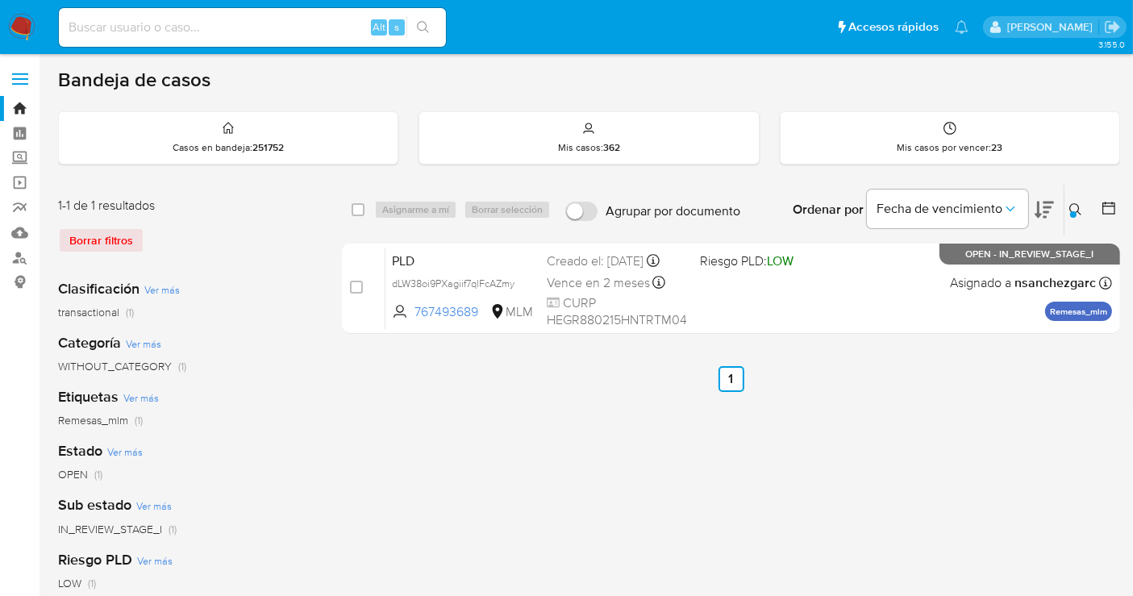
click at [23, 27] on img at bounding box center [21, 27] width 27 height 27
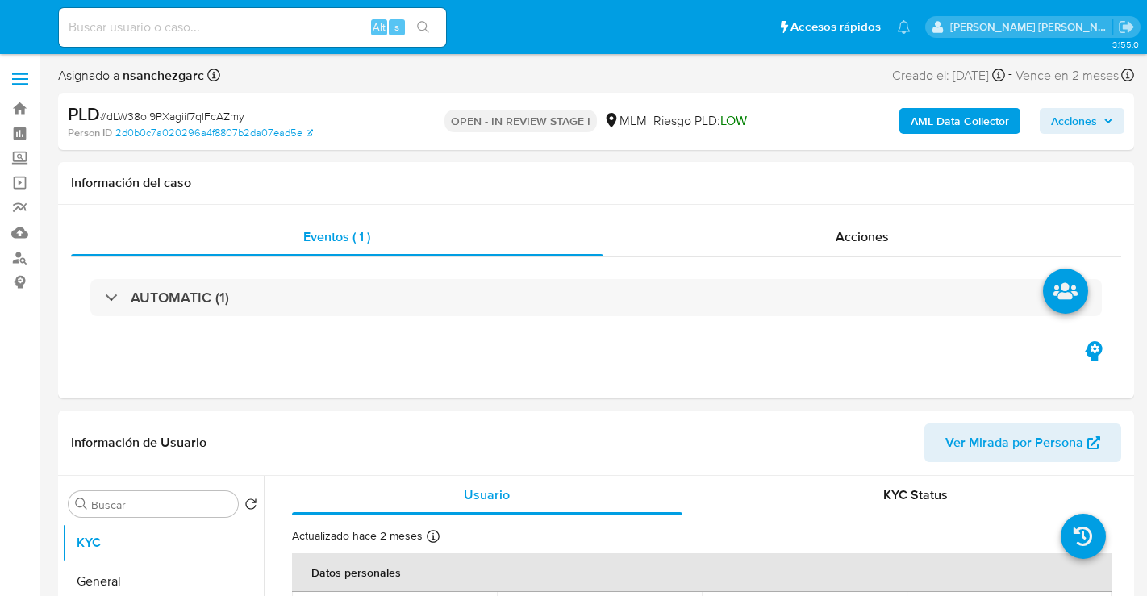
select select "10"
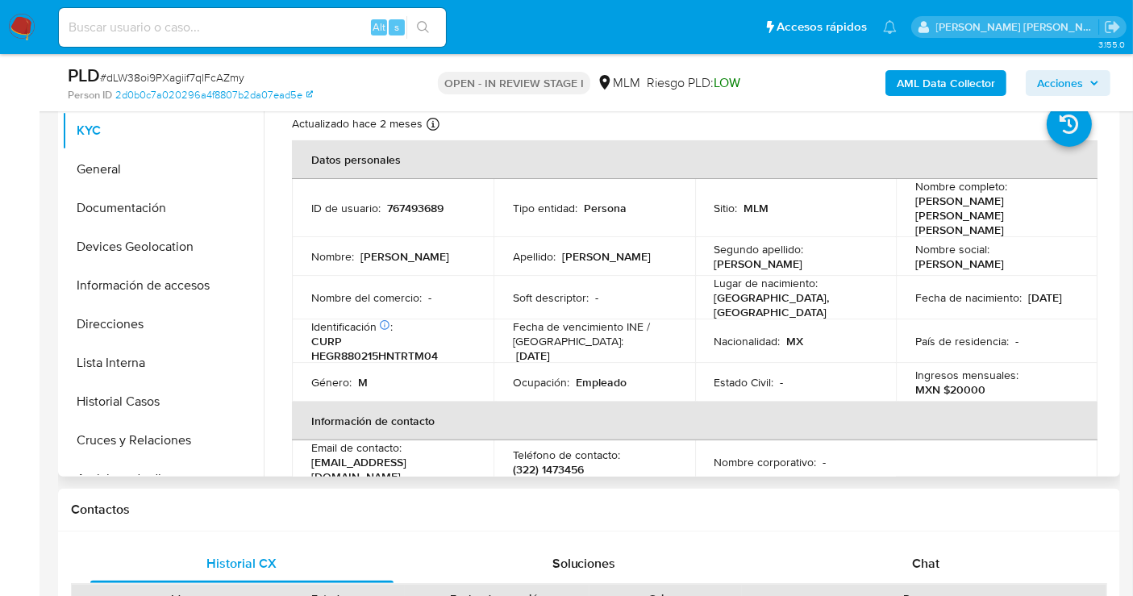
scroll to position [269, 0]
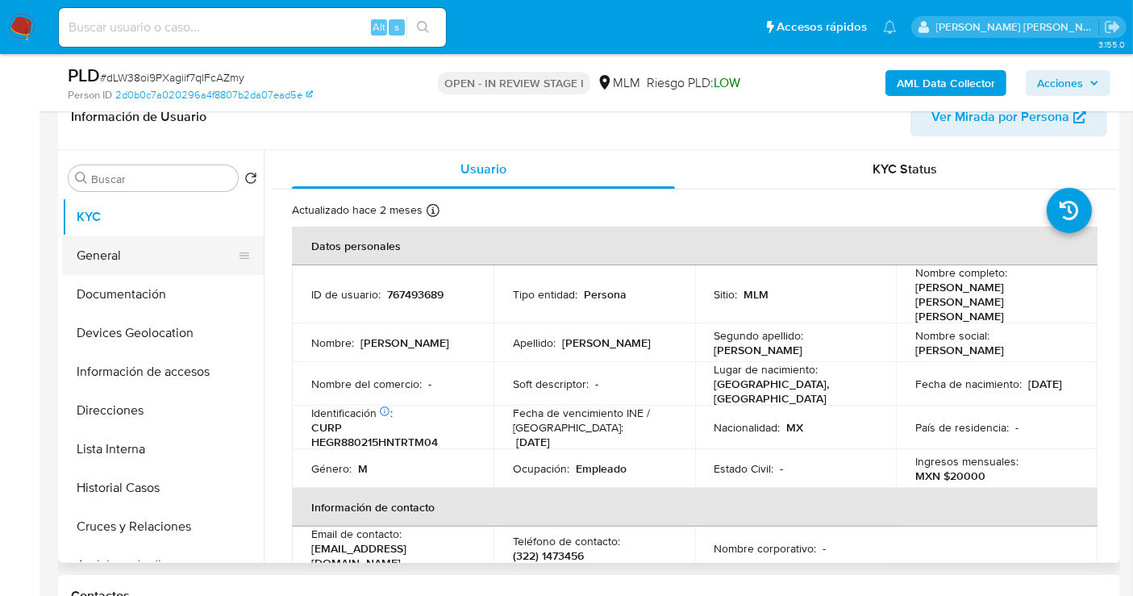
click at [131, 259] on button "General" at bounding box center [156, 255] width 189 height 39
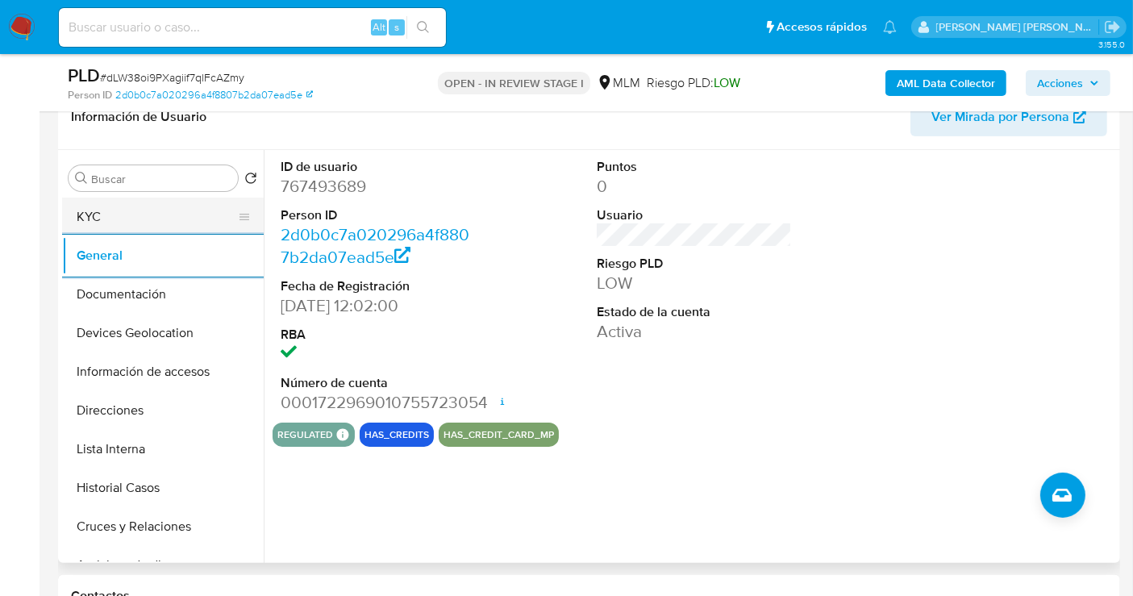
click at [92, 222] on button "KYC" at bounding box center [156, 217] width 189 height 39
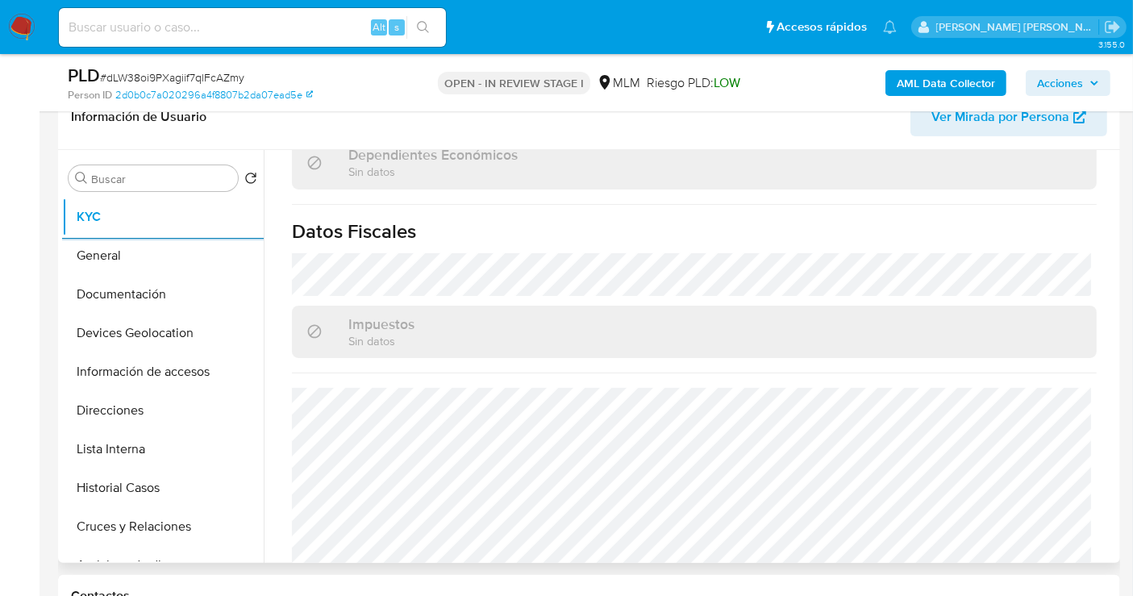
scroll to position [1023, 0]
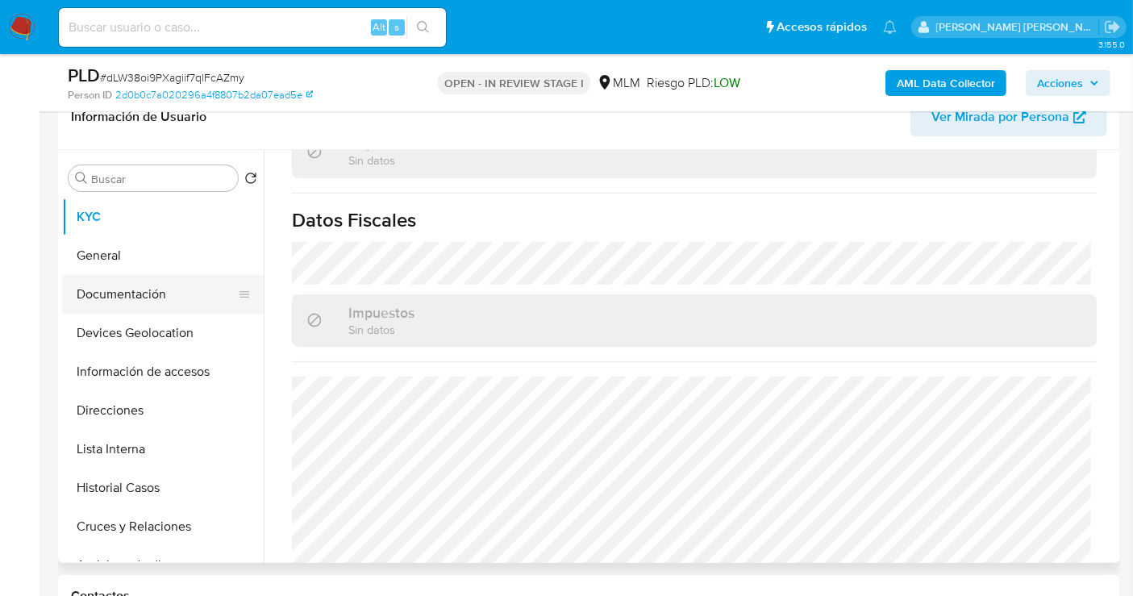
click at [133, 298] on button "Documentación" at bounding box center [156, 294] width 189 height 39
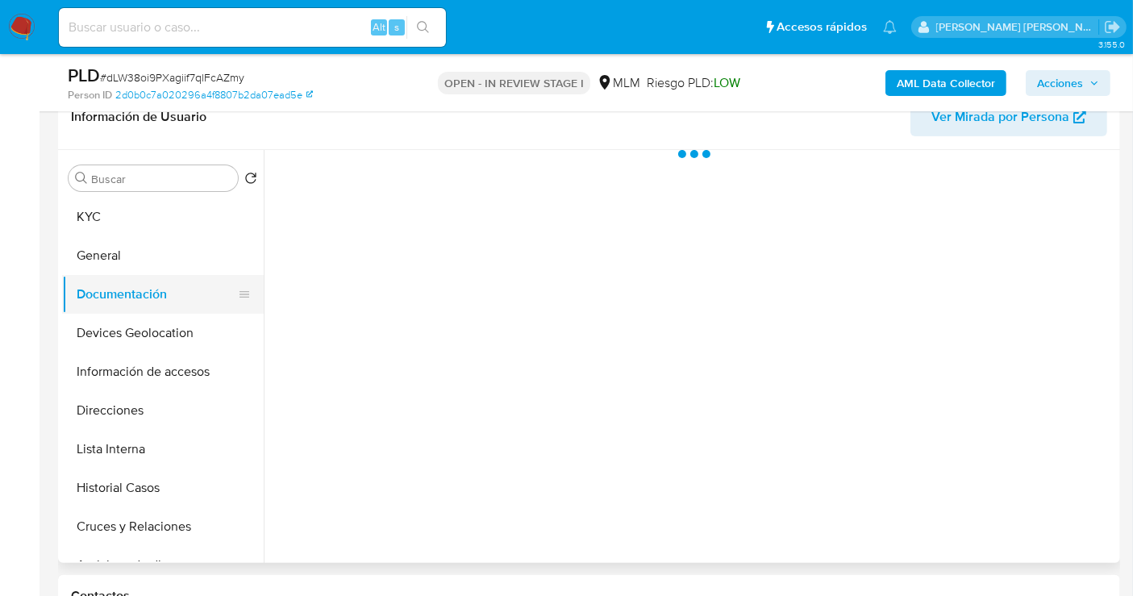
scroll to position [0, 0]
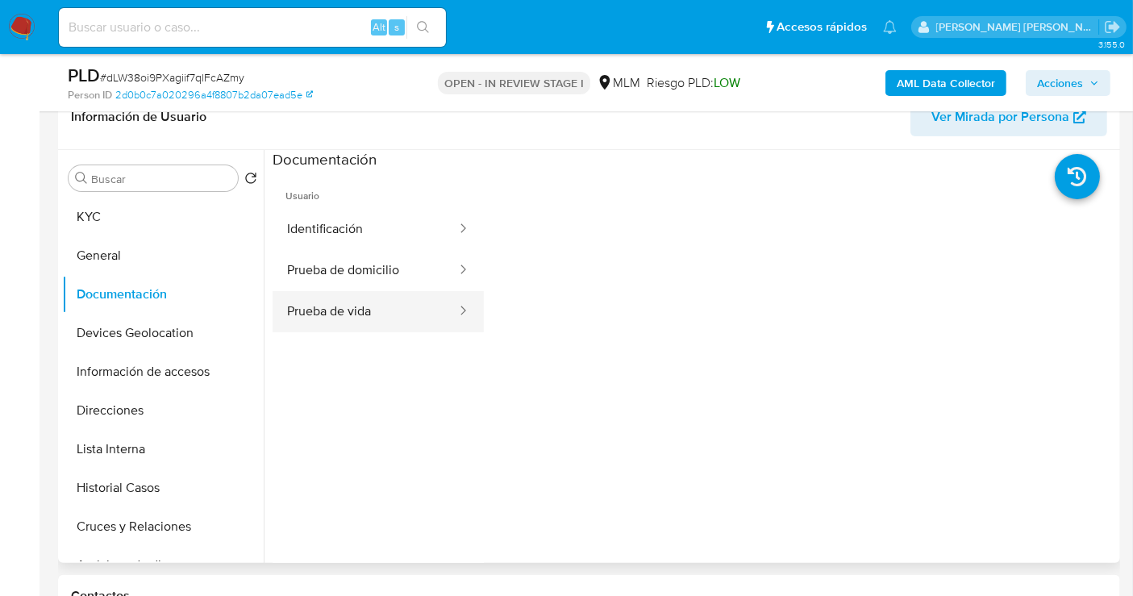
click at [316, 314] on button "Prueba de vida" at bounding box center [366, 311] width 186 height 41
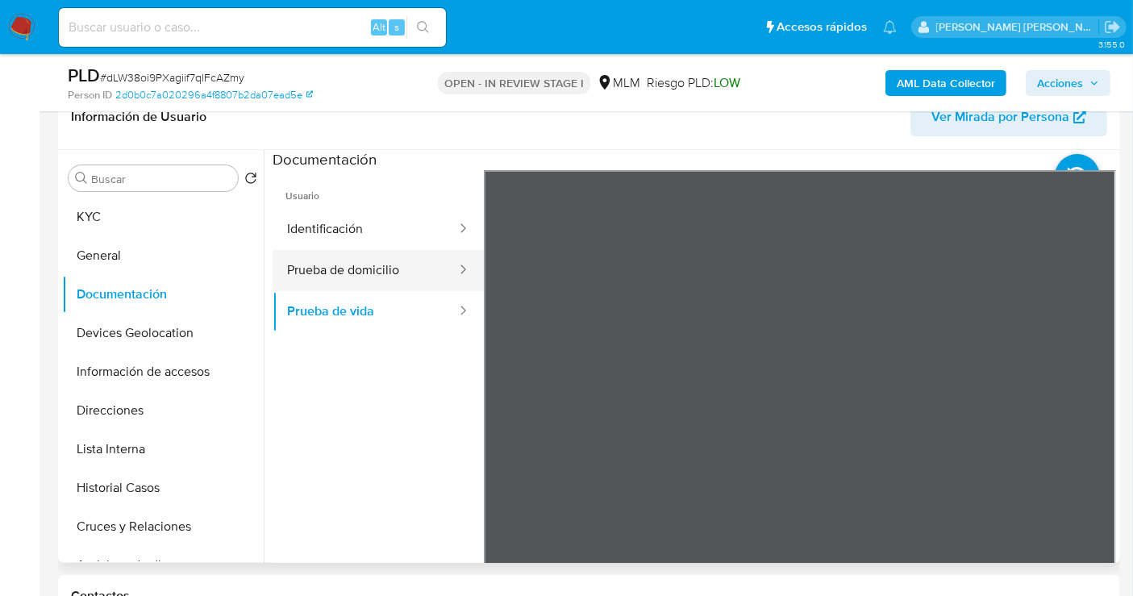
click at [320, 278] on button "Prueba de domicilio" at bounding box center [366, 270] width 186 height 41
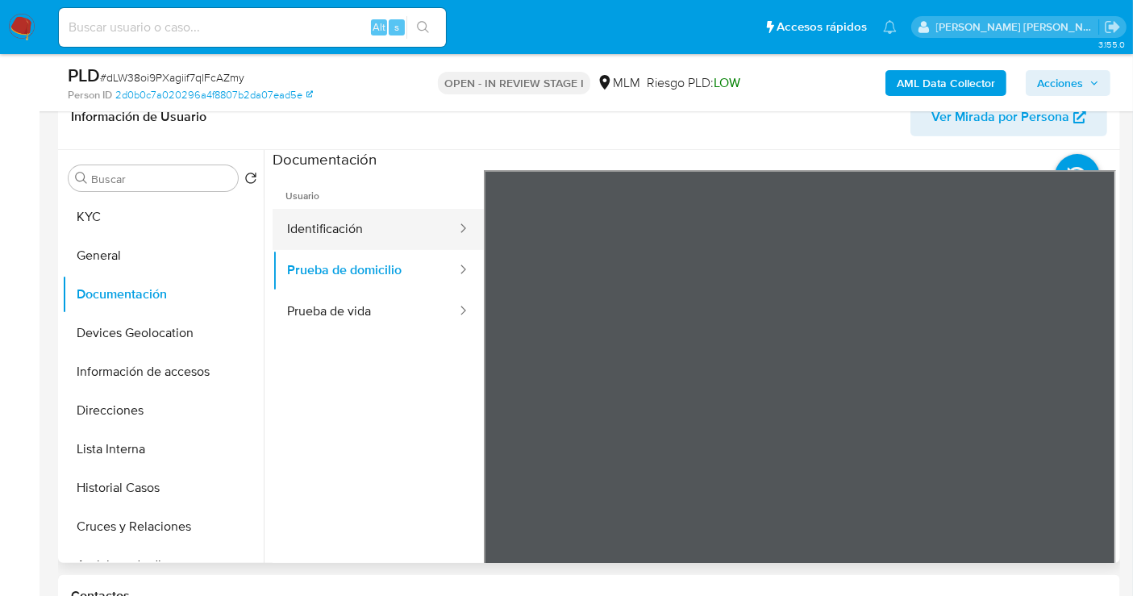
click at [324, 242] on button "Identificación" at bounding box center [366, 229] width 186 height 41
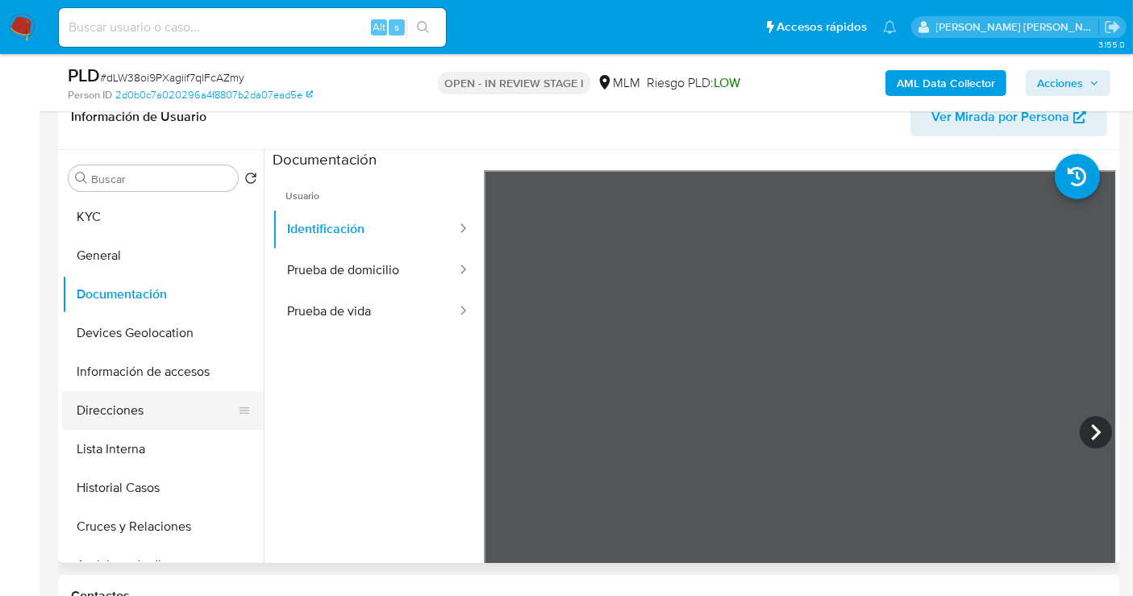
click at [133, 407] on button "Direcciones" at bounding box center [156, 410] width 189 height 39
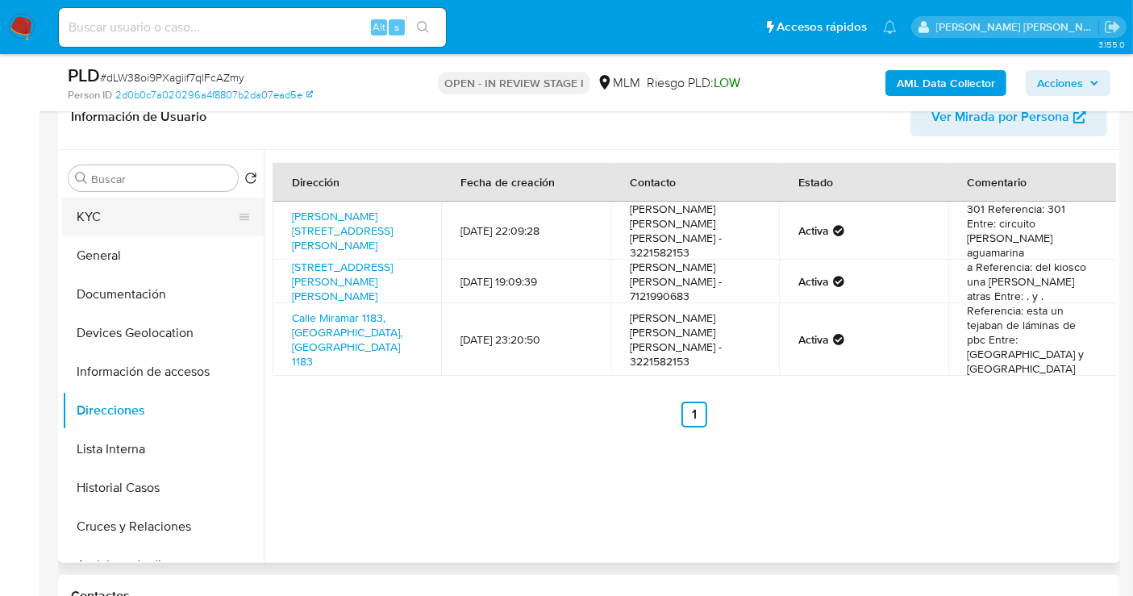
click at [101, 211] on button "KYC" at bounding box center [156, 217] width 189 height 39
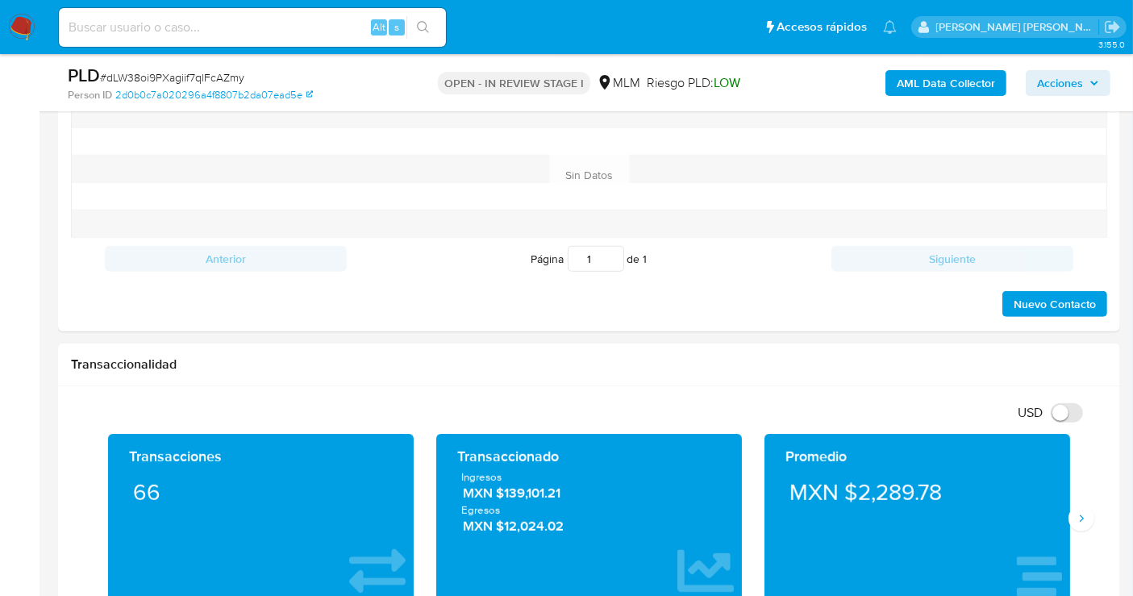
scroll to position [1075, 0]
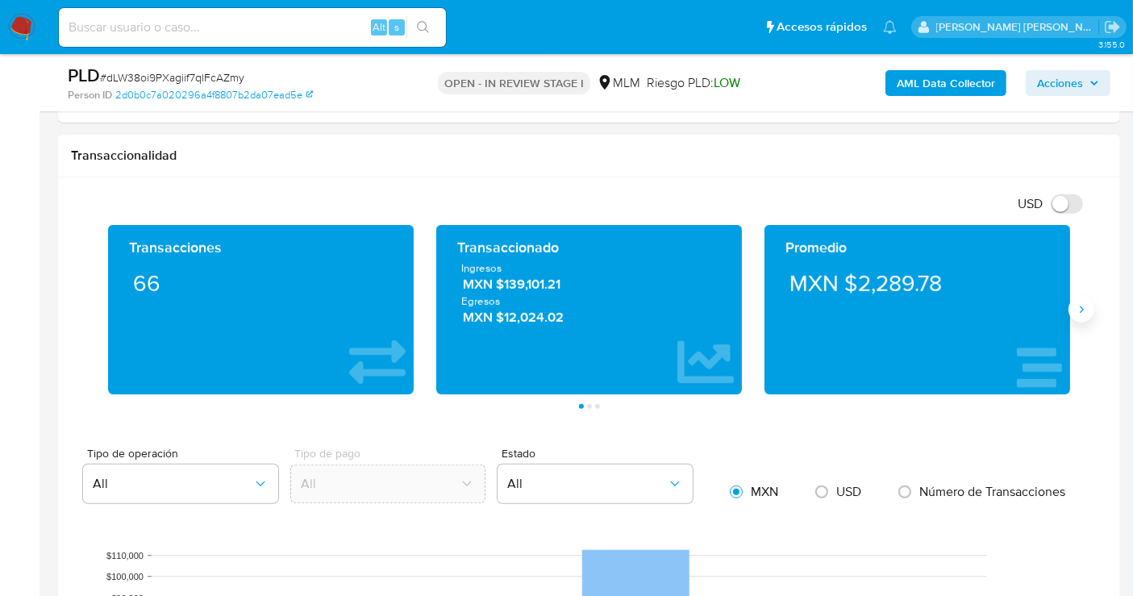
click at [1079, 304] on icon "Siguiente" at bounding box center [1081, 309] width 13 height 13
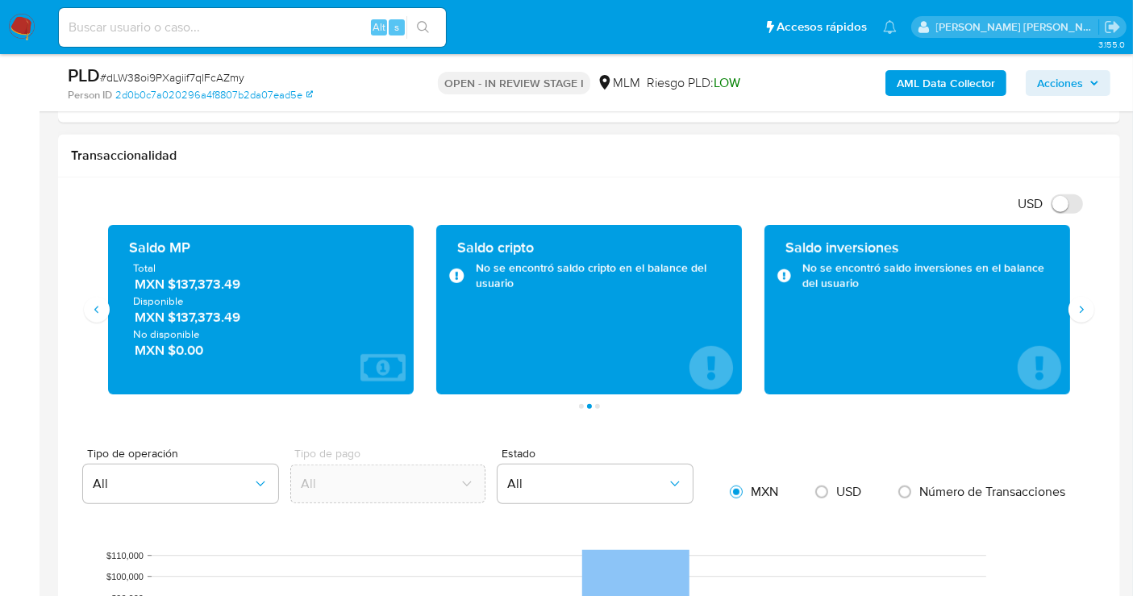
click at [214, 283] on span "MXN $137,373.49" at bounding box center [262, 284] width 254 height 19
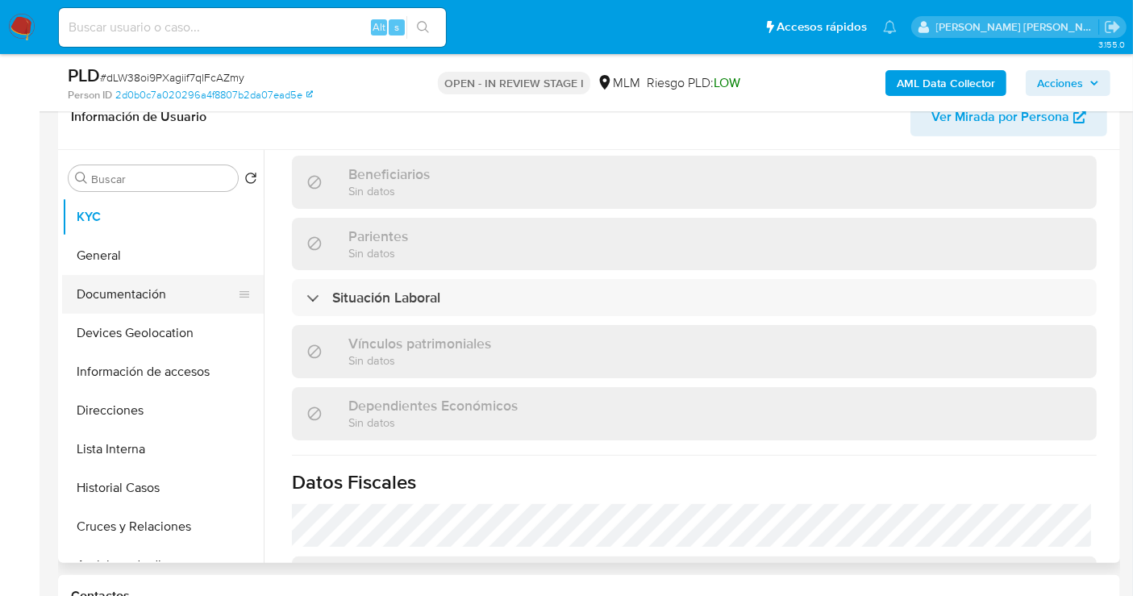
scroll to position [664, 0]
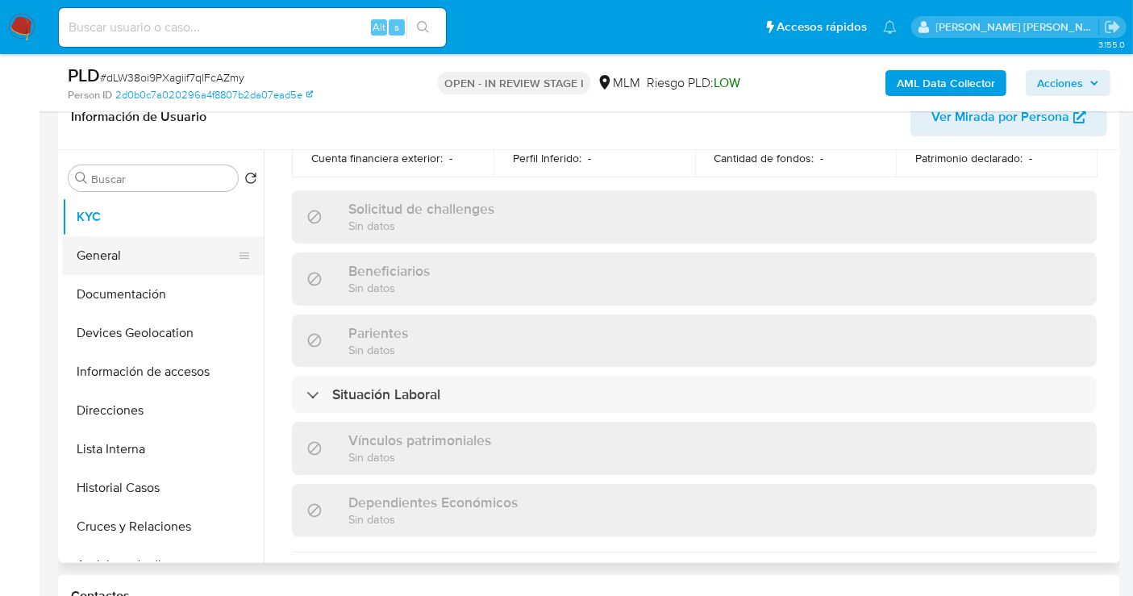
click at [118, 259] on button "General" at bounding box center [156, 255] width 189 height 39
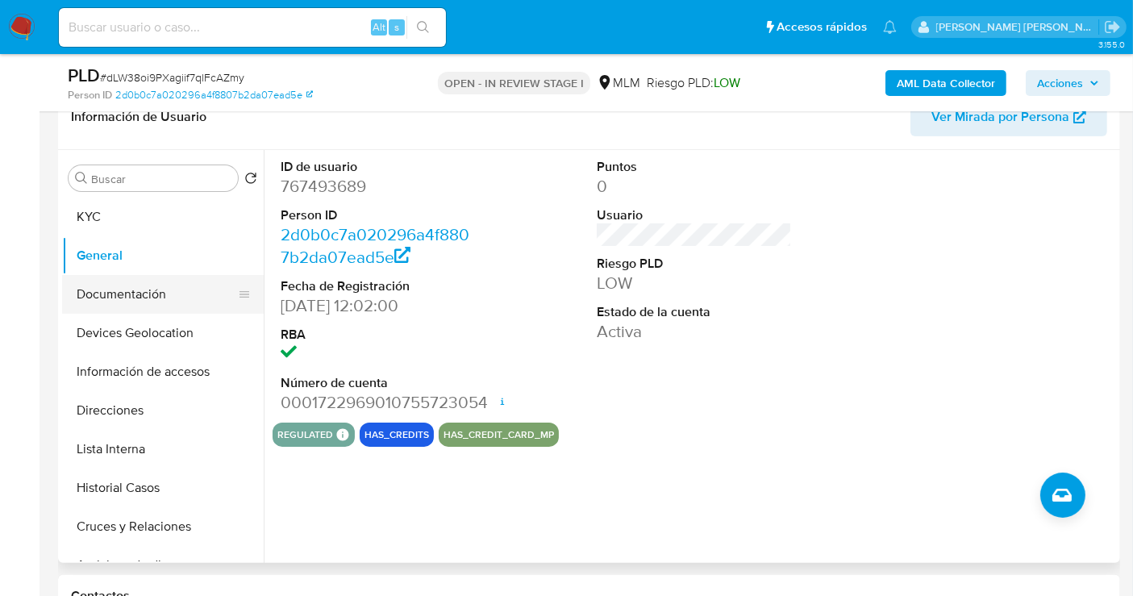
click at [117, 291] on button "Documentación" at bounding box center [156, 294] width 189 height 39
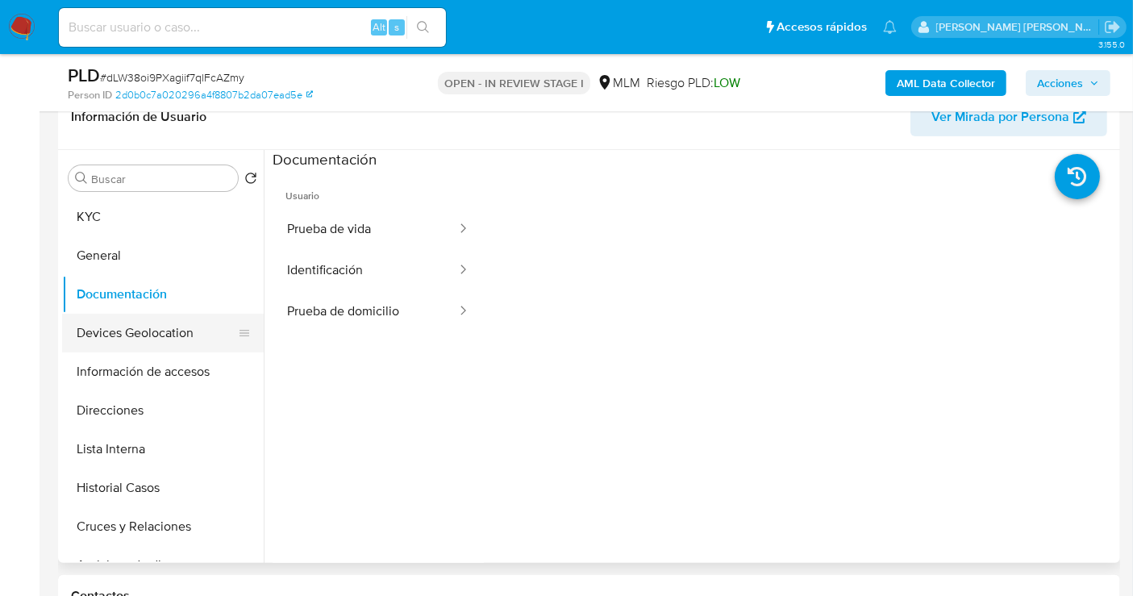
click at [115, 326] on button "Devices Geolocation" at bounding box center [156, 333] width 189 height 39
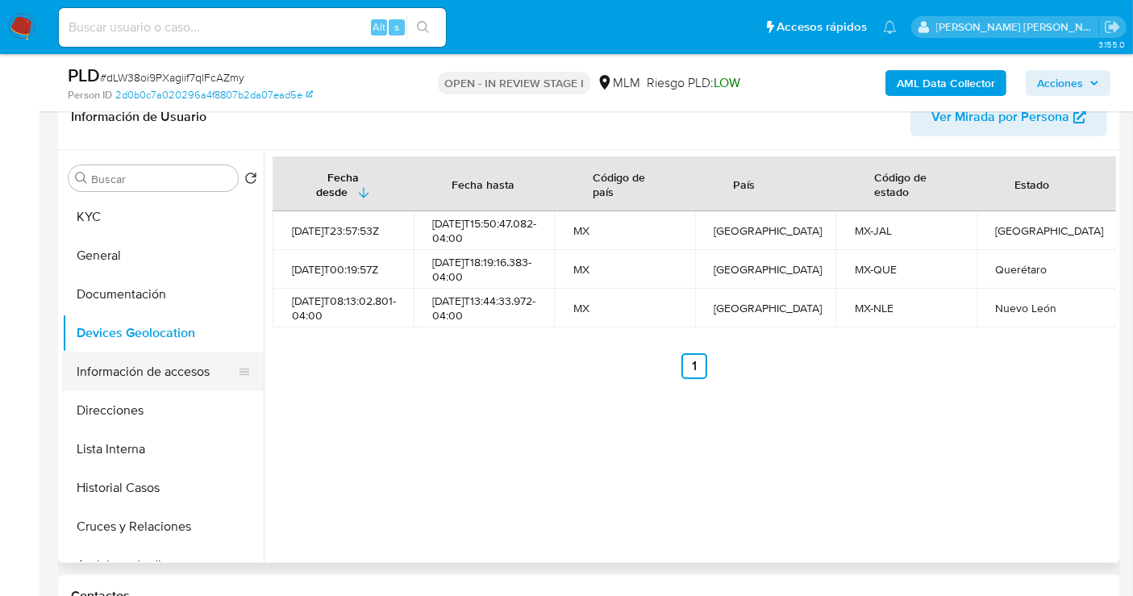
click at [151, 373] on button "Información de accesos" at bounding box center [156, 371] width 189 height 39
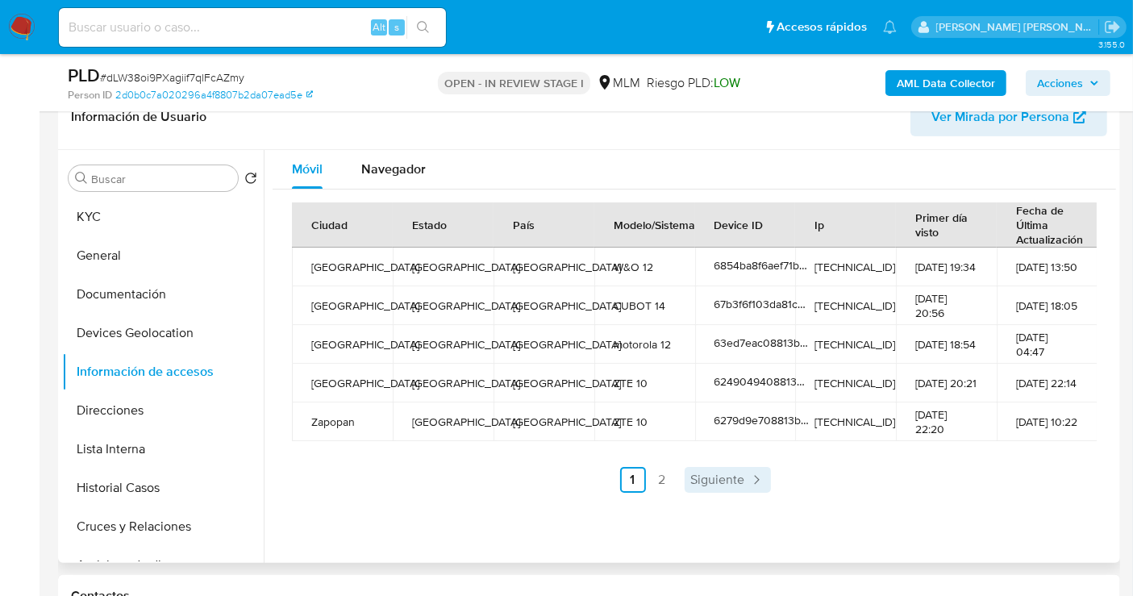
click at [708, 473] on span "Siguiente" at bounding box center [718, 479] width 54 height 13
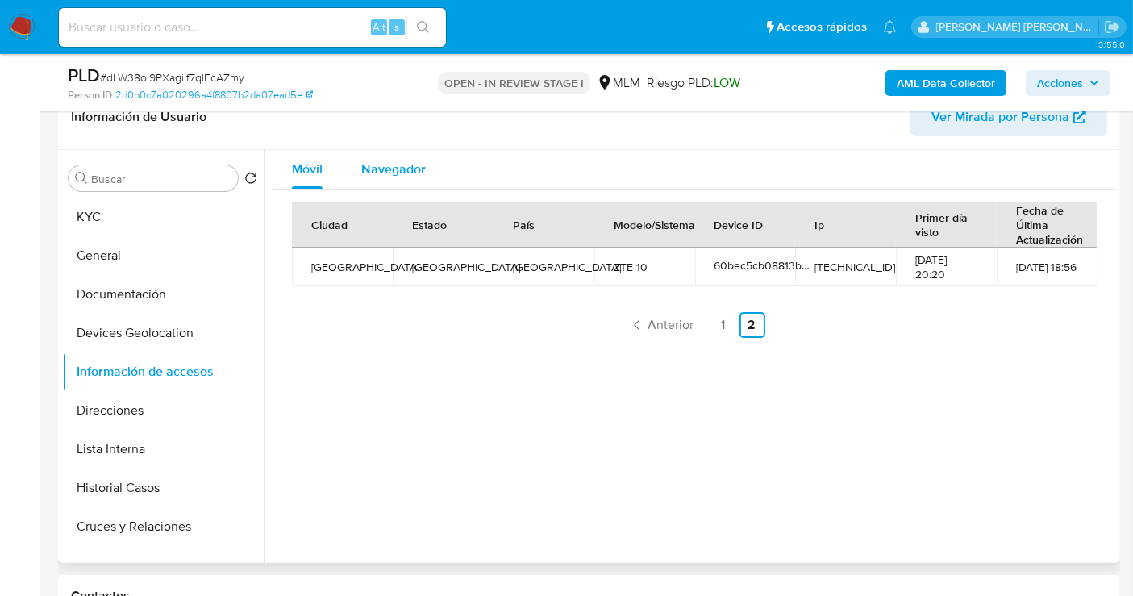
click at [388, 174] on span "Navegador" at bounding box center [393, 169] width 65 height 19
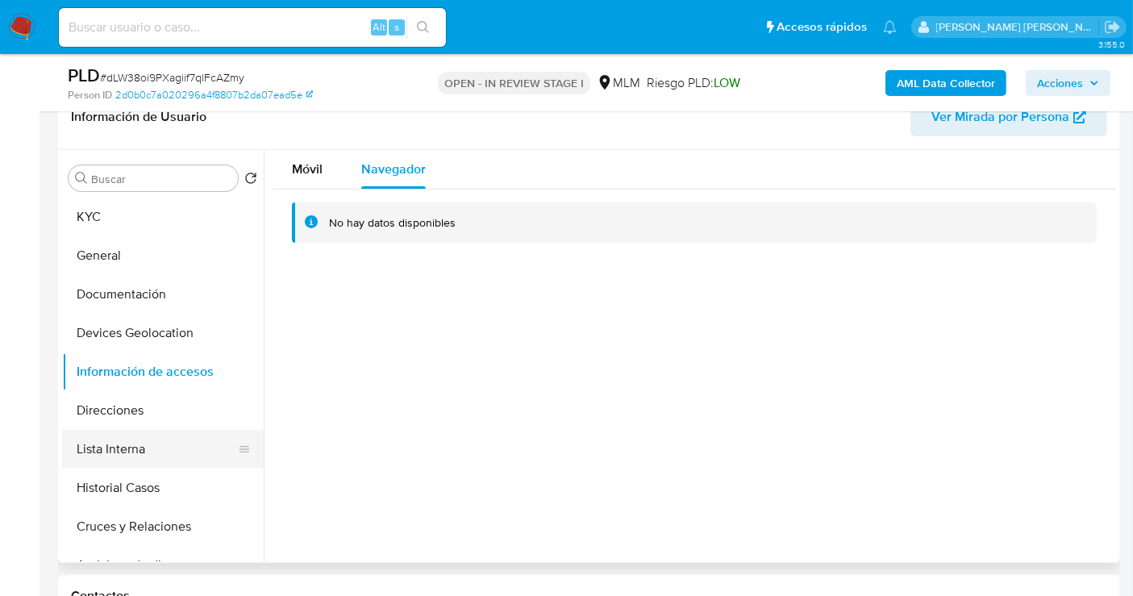
click at [130, 456] on button "Lista Interna" at bounding box center [156, 449] width 189 height 39
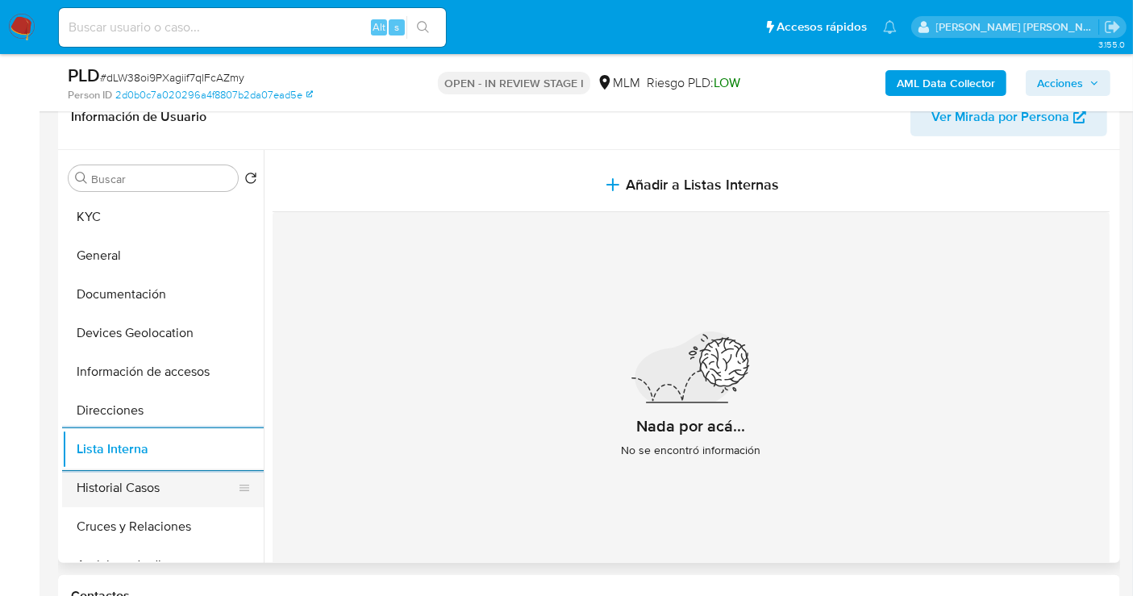
click at [168, 496] on button "Historial Casos" at bounding box center [156, 488] width 189 height 39
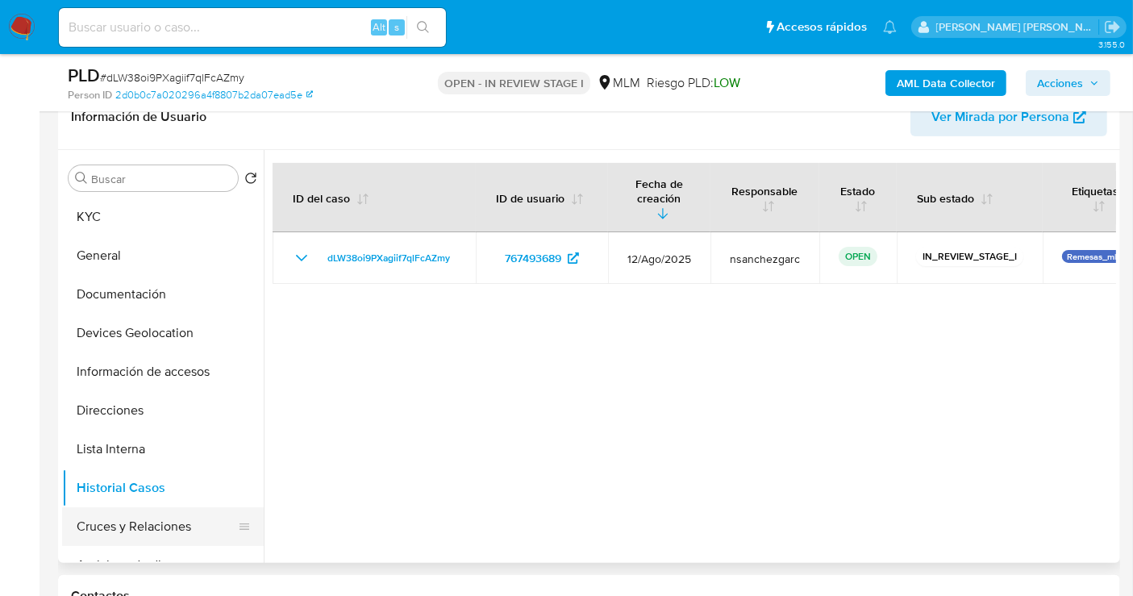
click at [150, 530] on button "Cruces y Relaciones" at bounding box center [156, 526] width 189 height 39
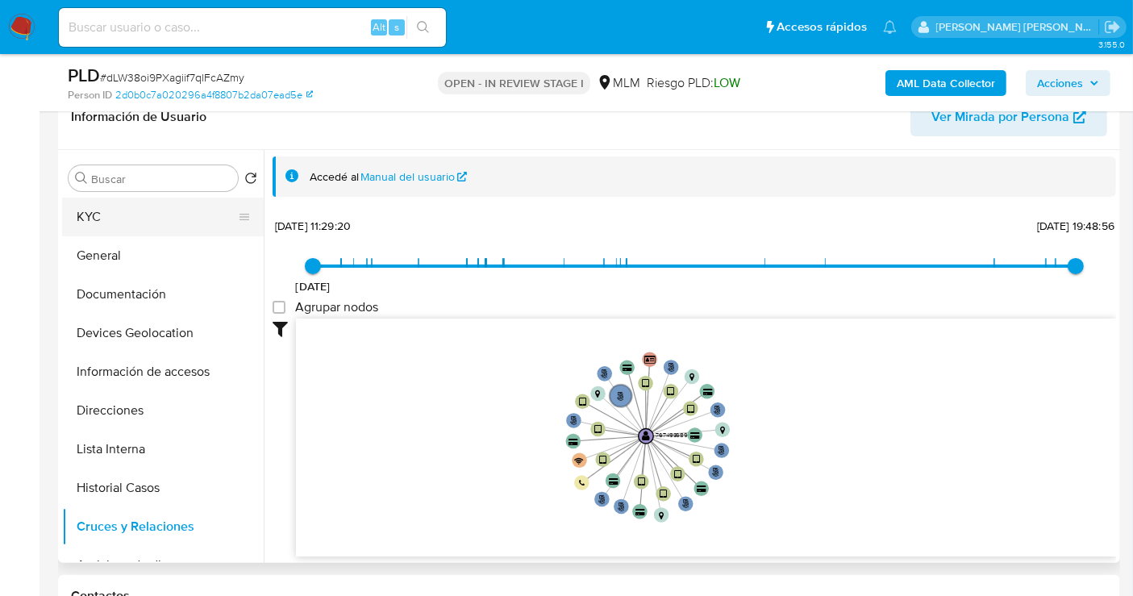
click at [115, 219] on button "KYC" at bounding box center [156, 217] width 189 height 39
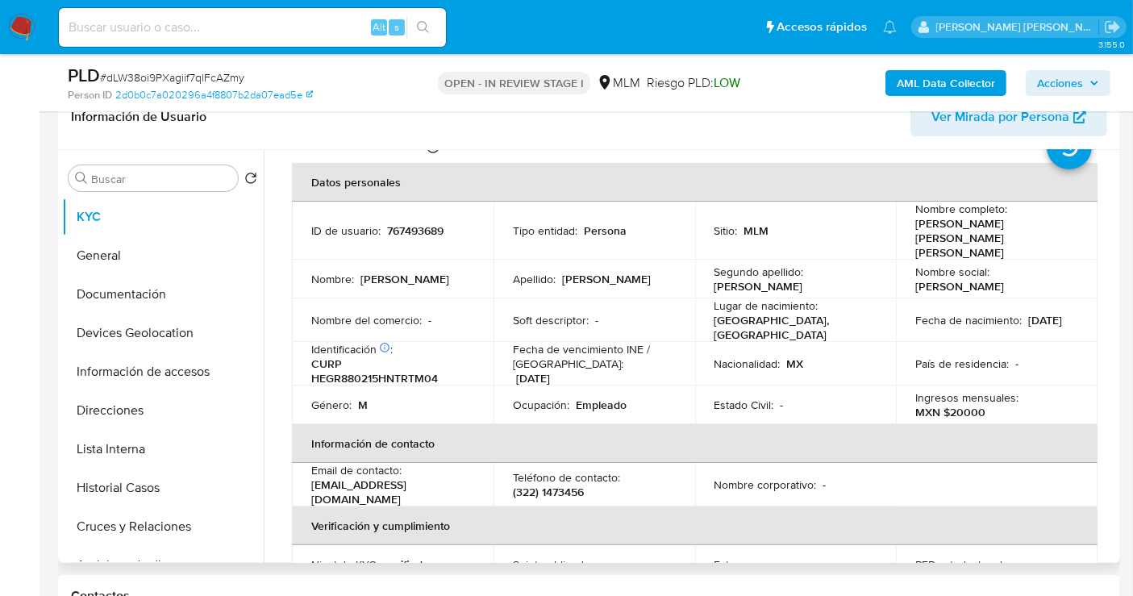
scroll to position [90, 0]
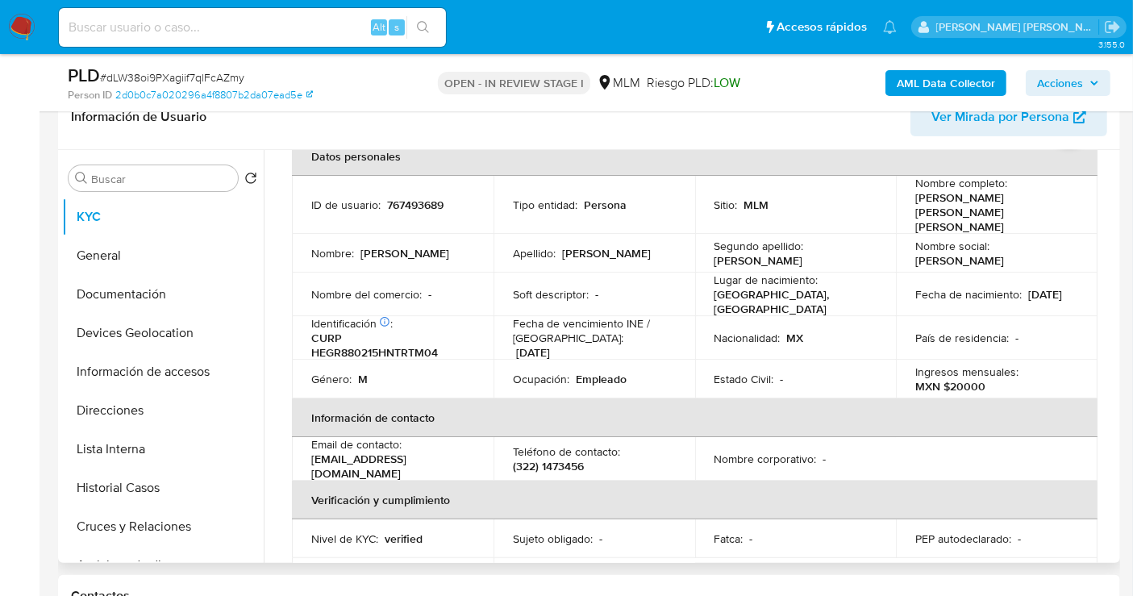
click at [401, 452] on p "eldejose88@hotmail.com" at bounding box center [389, 466] width 156 height 29
drag, startPoint x: 597, startPoint y: 445, endPoint x: 494, endPoint y: 445, distance: 102.4
click at [494, 445] on td "Teléfono de contacto : (322) 1473456" at bounding box center [595, 459] width 202 height 44
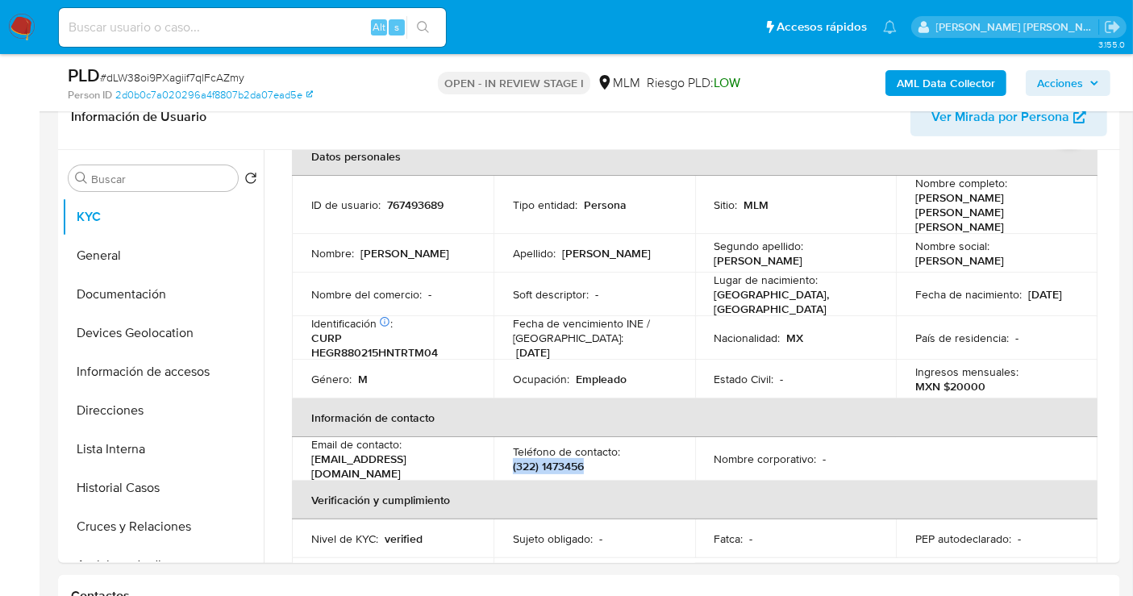
copy p "(322) 1473456"
